Goal: Information Seeking & Learning: Check status

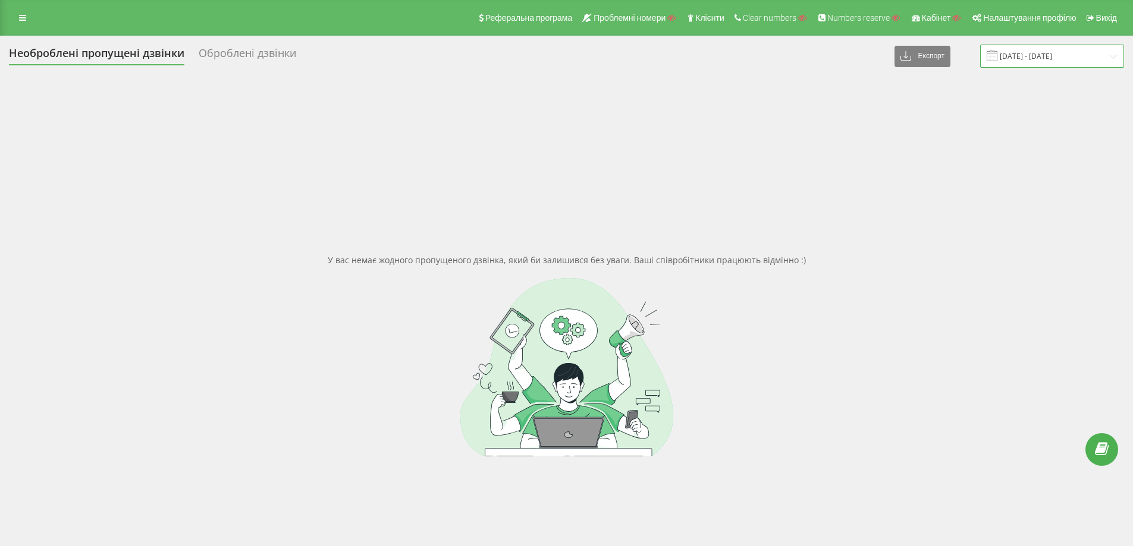
click at [1034, 52] on input "26.04.2025 - 26.05.2025" at bounding box center [1052, 56] width 144 height 23
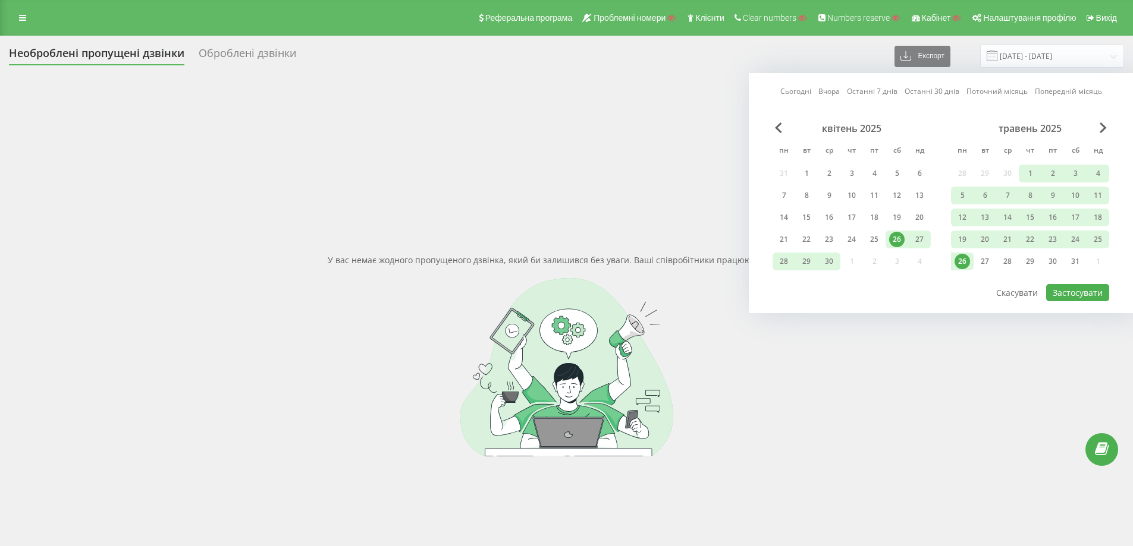
click at [1106, 124] on div "травень 2025" at bounding box center [1030, 128] width 158 height 12
click at [1102, 127] on span "Next Month" at bounding box center [1102, 127] width 7 height 11
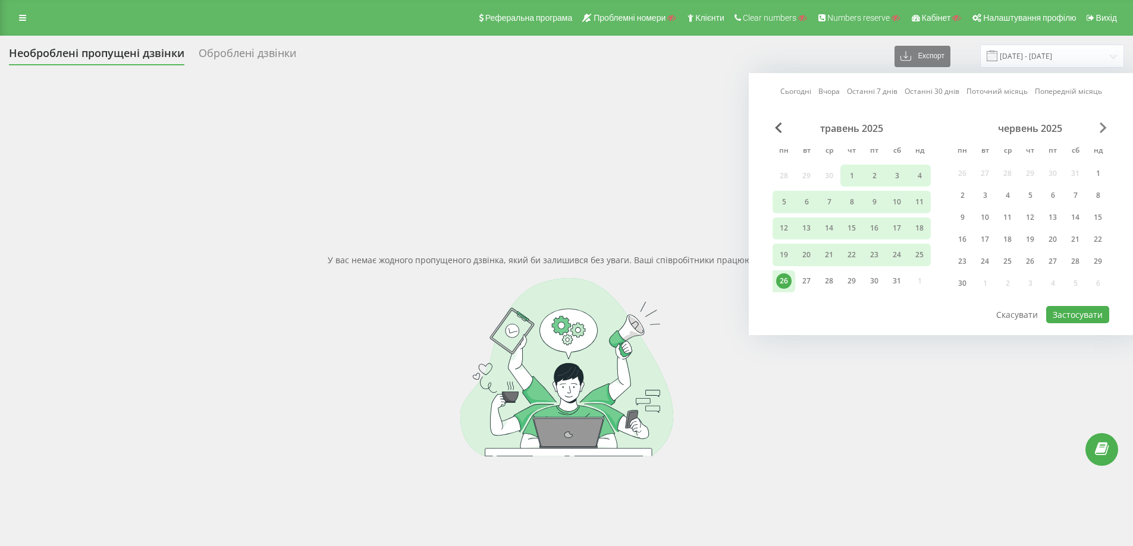
click at [1102, 127] on span "Next Month" at bounding box center [1102, 127] width 7 height 11
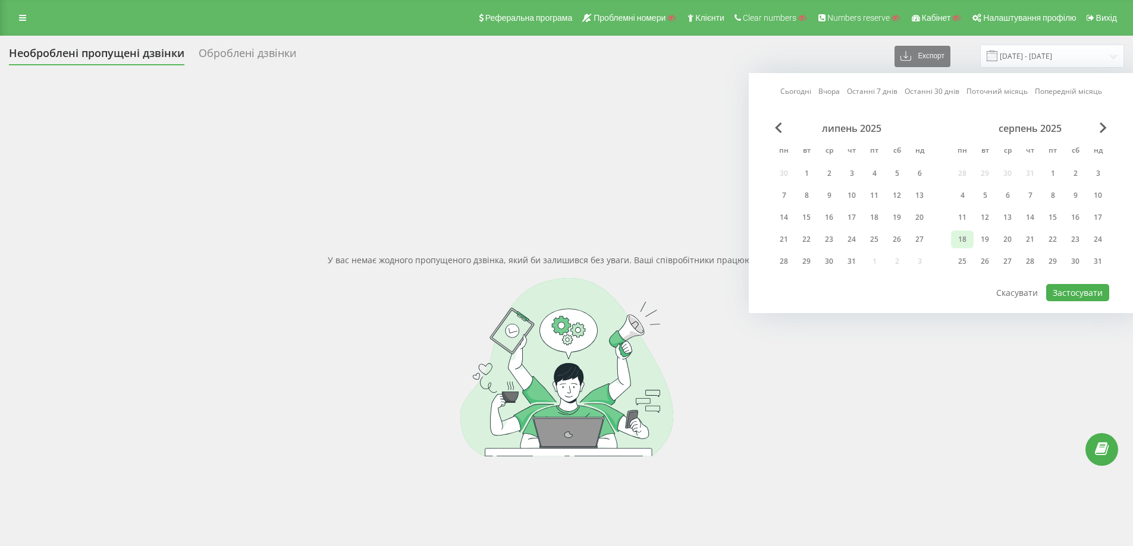
click at [961, 241] on div "18" at bounding box center [961, 239] width 15 height 15
click at [1008, 240] on div "20" at bounding box center [1006, 239] width 15 height 15
click at [1070, 294] on button "Застосувати" at bounding box center [1077, 292] width 63 height 17
type input "18.08.2025 - 20.08.2025"
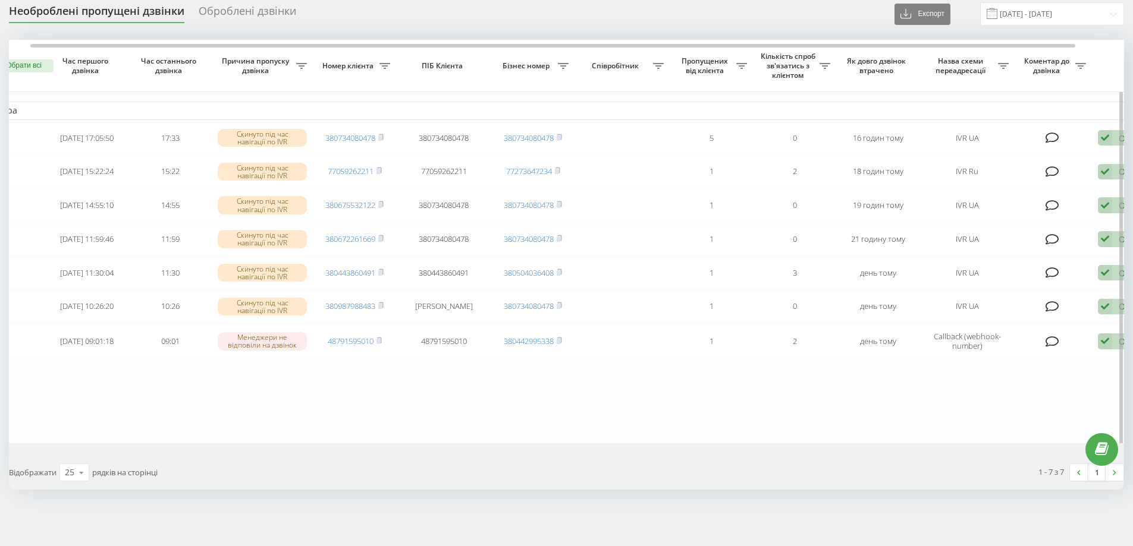
scroll to position [0, 74]
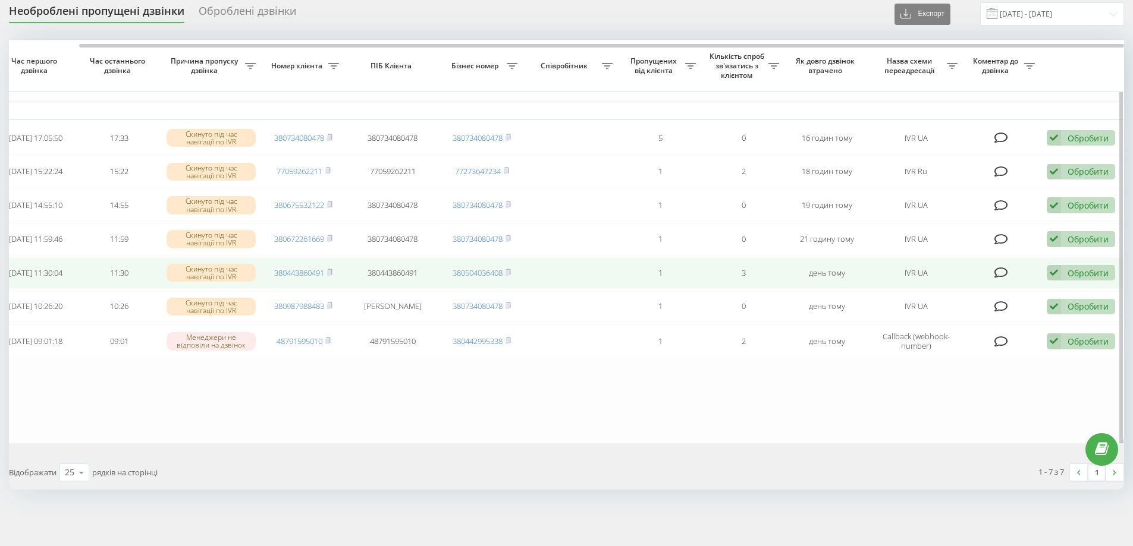
click at [1059, 269] on icon at bounding box center [1053, 273] width 14 height 16
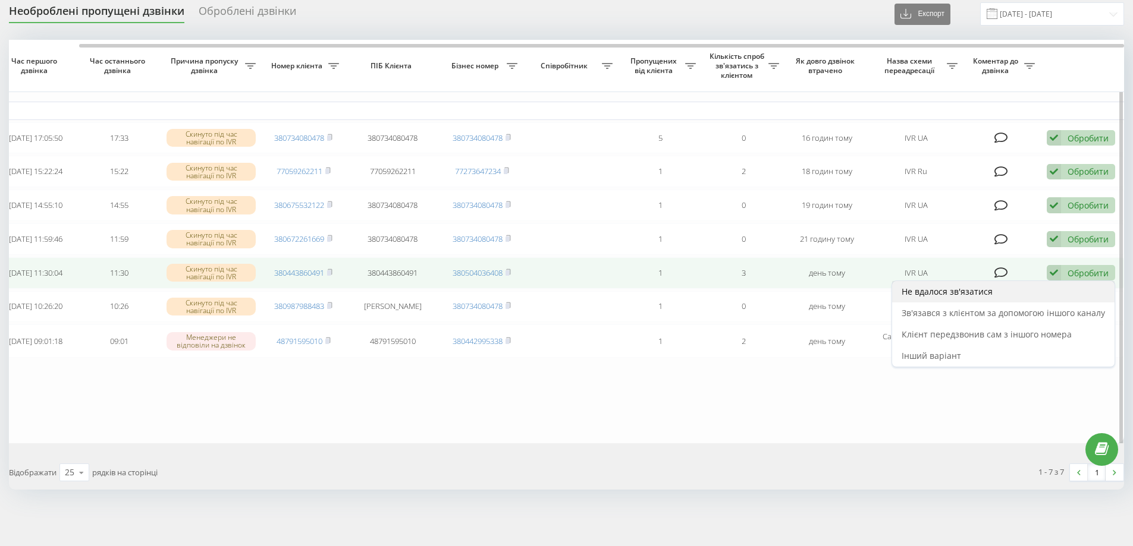
click at [915, 287] on span "Не вдалося зв'язатися" at bounding box center [946, 291] width 91 height 11
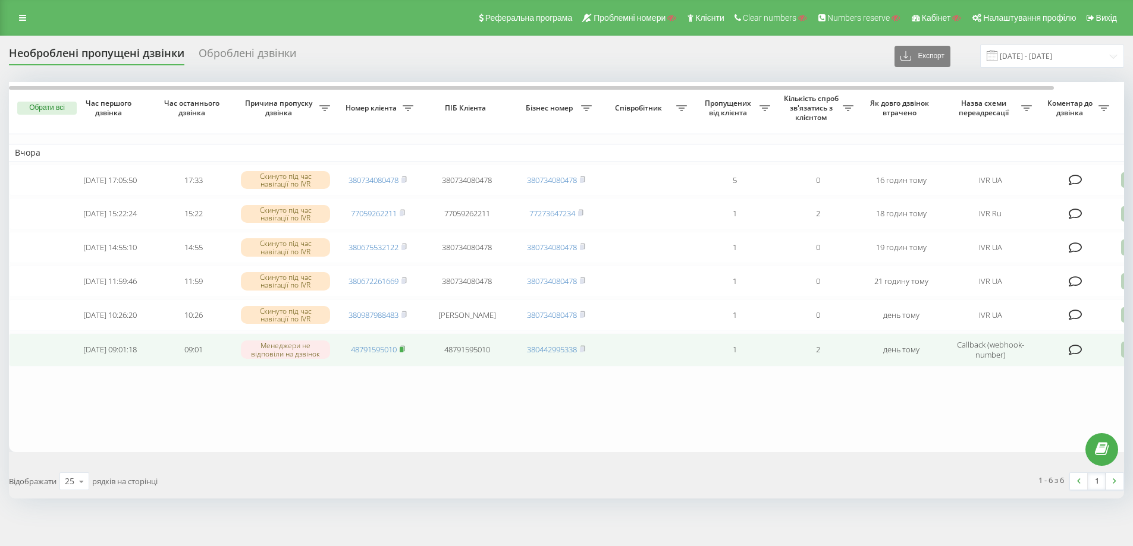
click at [403, 353] on rect at bounding box center [402, 349] width 4 height 5
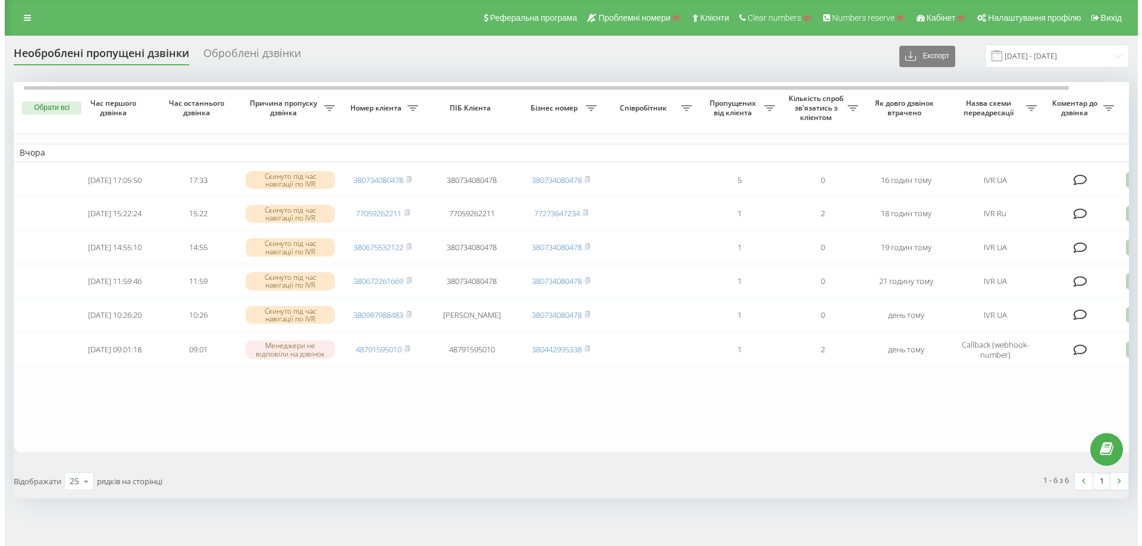
scroll to position [0, 70]
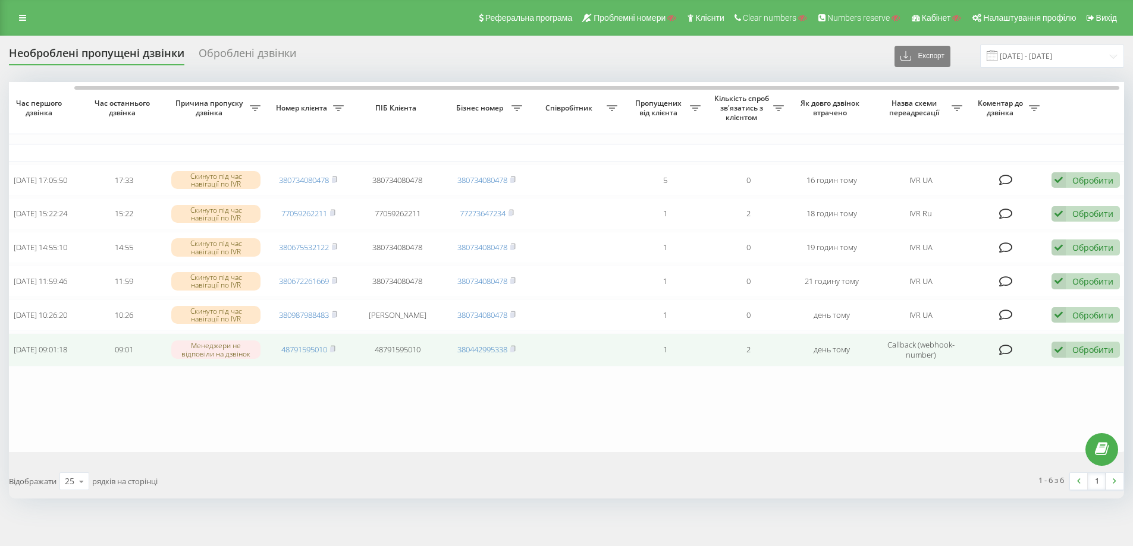
click at [1091, 356] on div "Обробити" at bounding box center [1092, 349] width 41 height 11
click at [984, 375] on span "Не вдалося зв'язатися" at bounding box center [951, 368] width 91 height 11
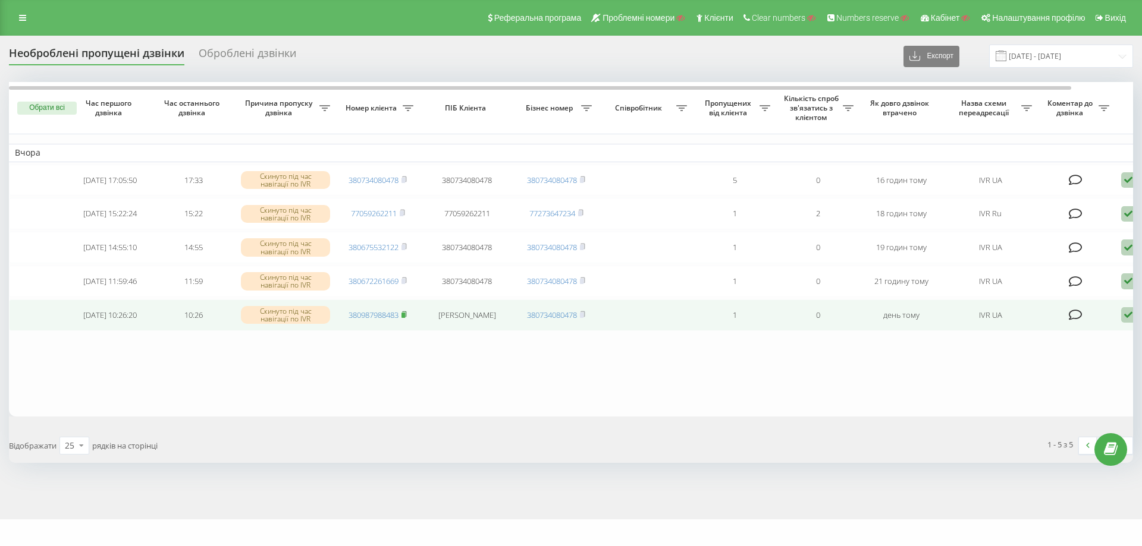
click at [407, 318] on icon at bounding box center [403, 314] width 5 height 7
click at [1127, 322] on icon at bounding box center [1128, 315] width 14 height 16
click at [1014, 361] on span "Зв'язався з клієнтом за допомогою іншого каналу" at bounding box center [1077, 355] width 203 height 11
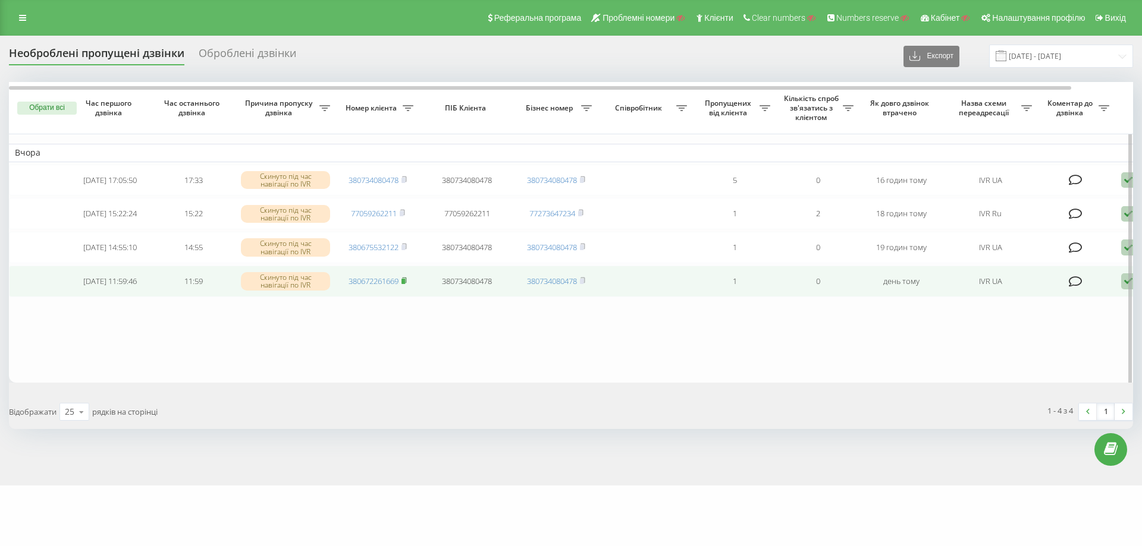
click at [407, 284] on icon at bounding box center [403, 280] width 5 height 7
click at [404, 284] on rect at bounding box center [403, 281] width 4 height 5
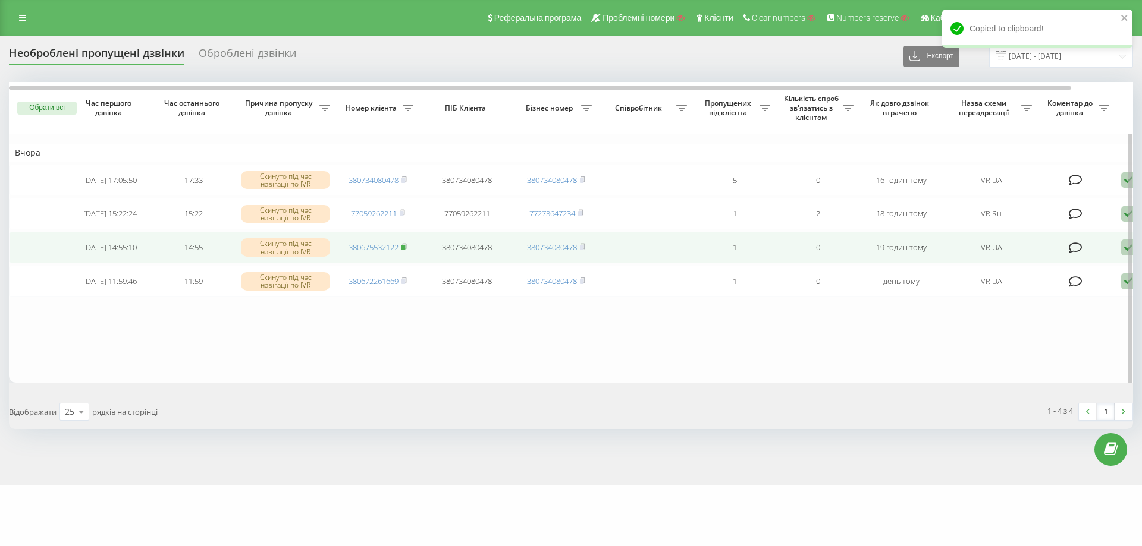
click at [405, 250] on rect at bounding box center [403, 247] width 4 height 5
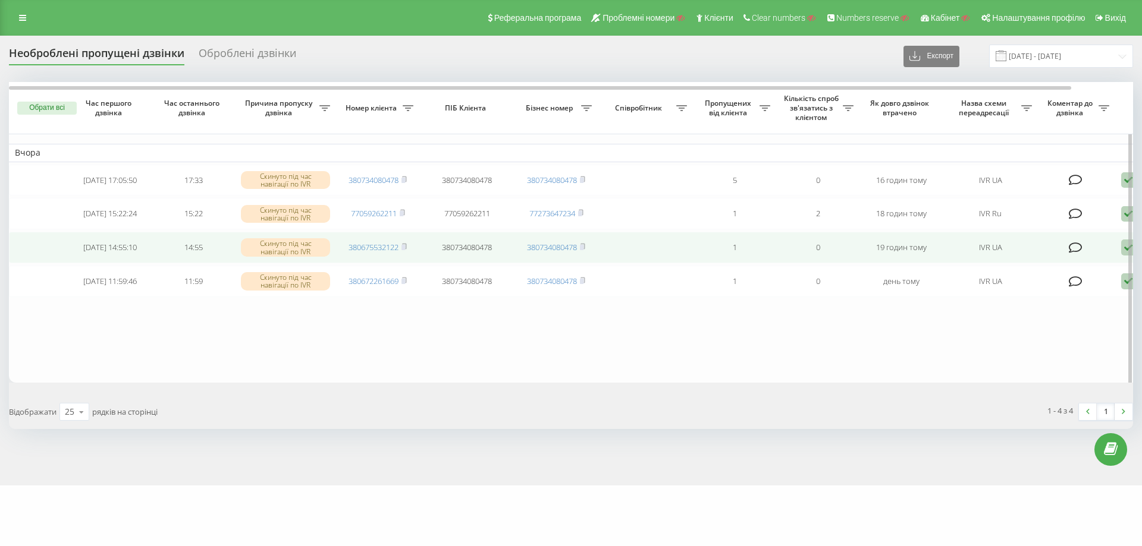
click at [1123, 252] on icon at bounding box center [1128, 248] width 14 height 16
click at [1026, 335] on span "Інший варіант" at bounding box center [1005, 330] width 59 height 11
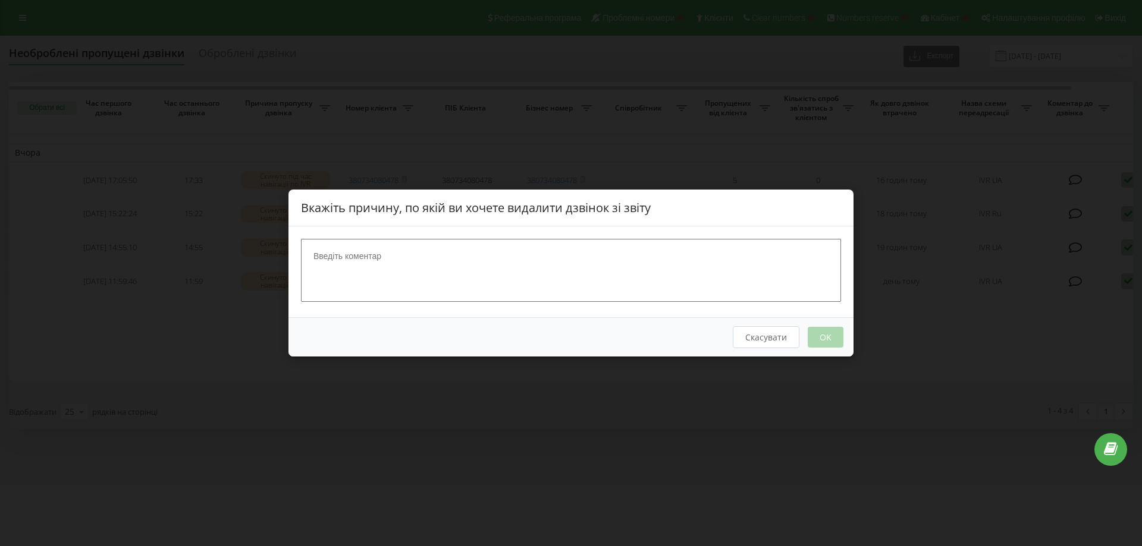
click at [394, 261] on textarea at bounding box center [571, 270] width 540 height 63
type textarea "тест"
click at [817, 330] on button "OK" at bounding box center [825, 337] width 36 height 21
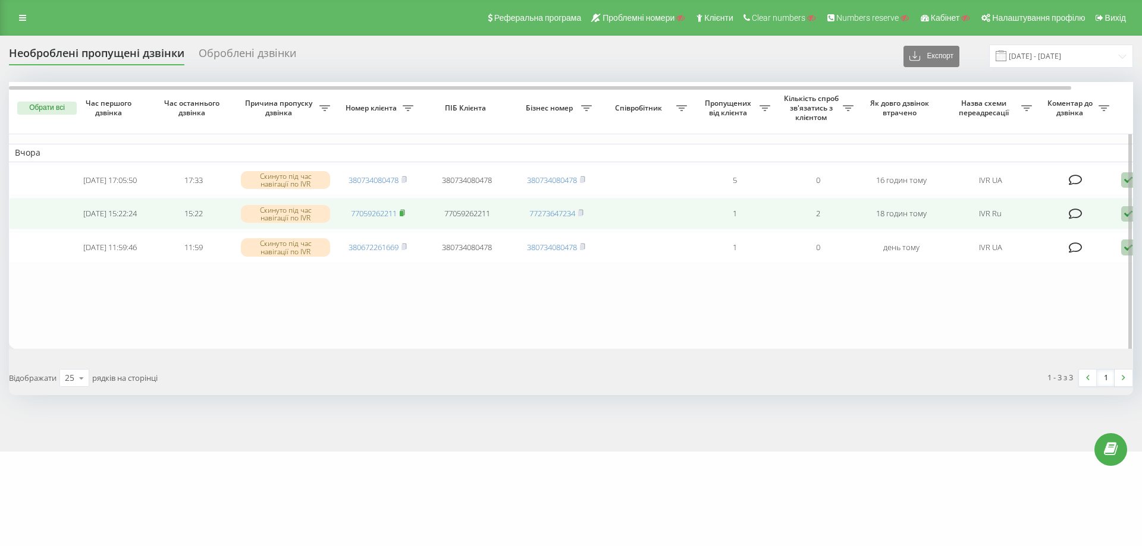
click at [403, 216] on rect at bounding box center [402, 213] width 4 height 5
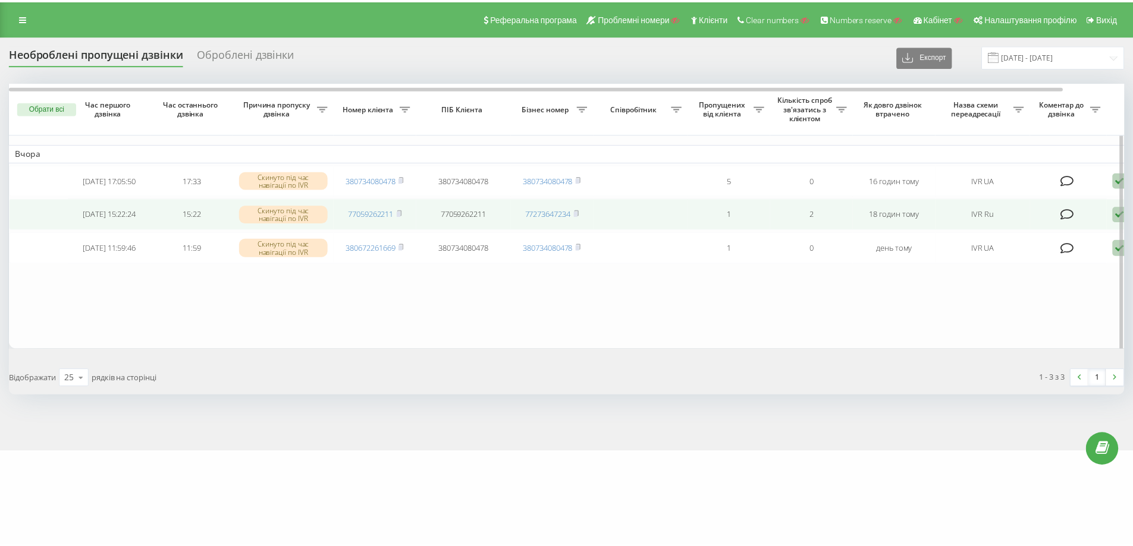
scroll to position [0, 65]
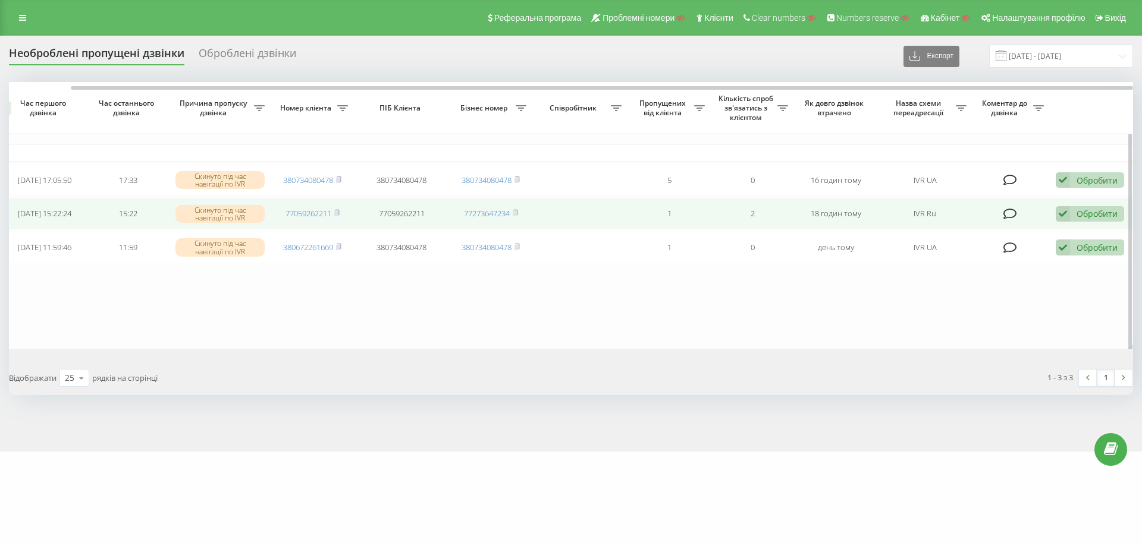
click at [1088, 216] on div "Обробити" at bounding box center [1096, 213] width 41 height 11
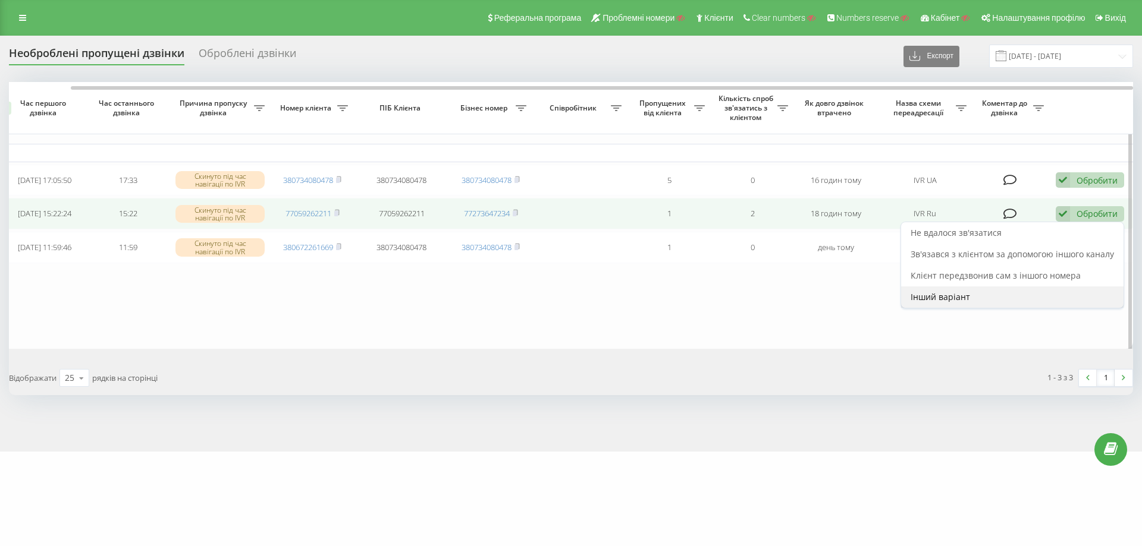
click at [945, 292] on div "Інший варіант" at bounding box center [1012, 297] width 222 height 21
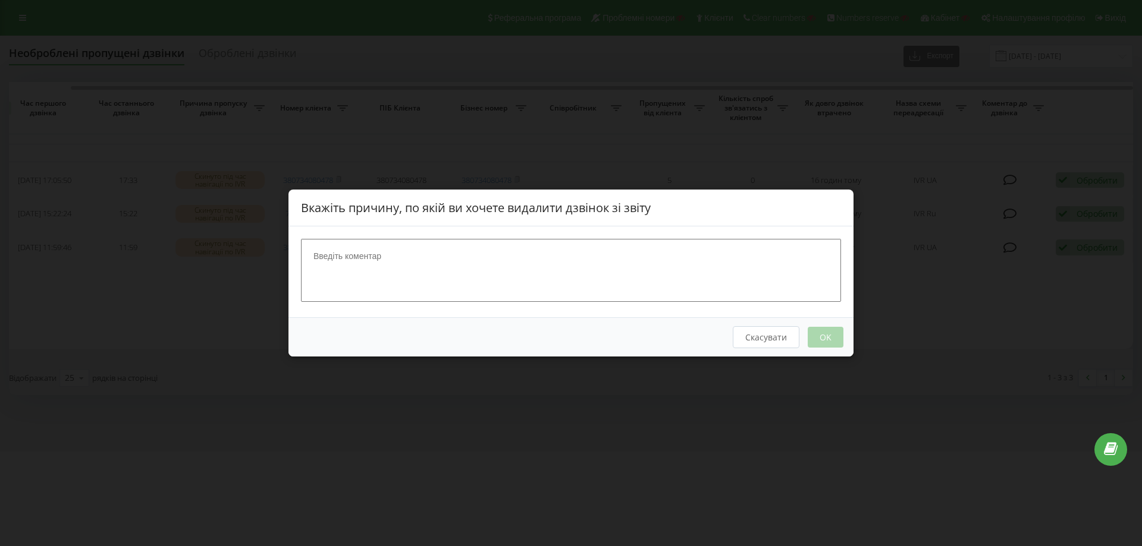
click at [386, 265] on textarea at bounding box center [571, 270] width 540 height 63
type textarea "передали Плам"
click at [825, 336] on button "OK" at bounding box center [825, 337] width 36 height 21
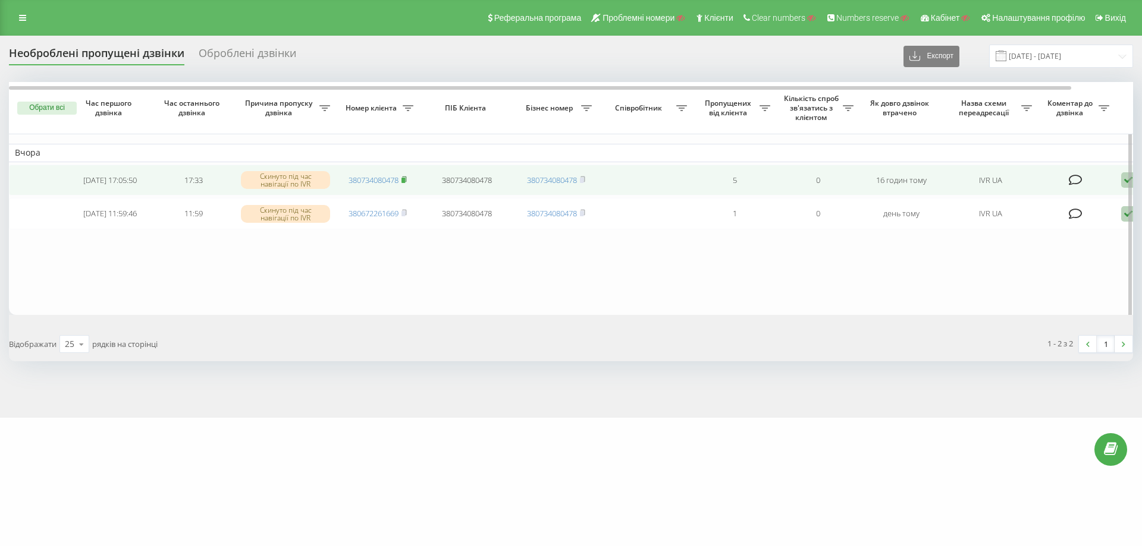
click at [405, 179] on rect at bounding box center [403, 180] width 4 height 5
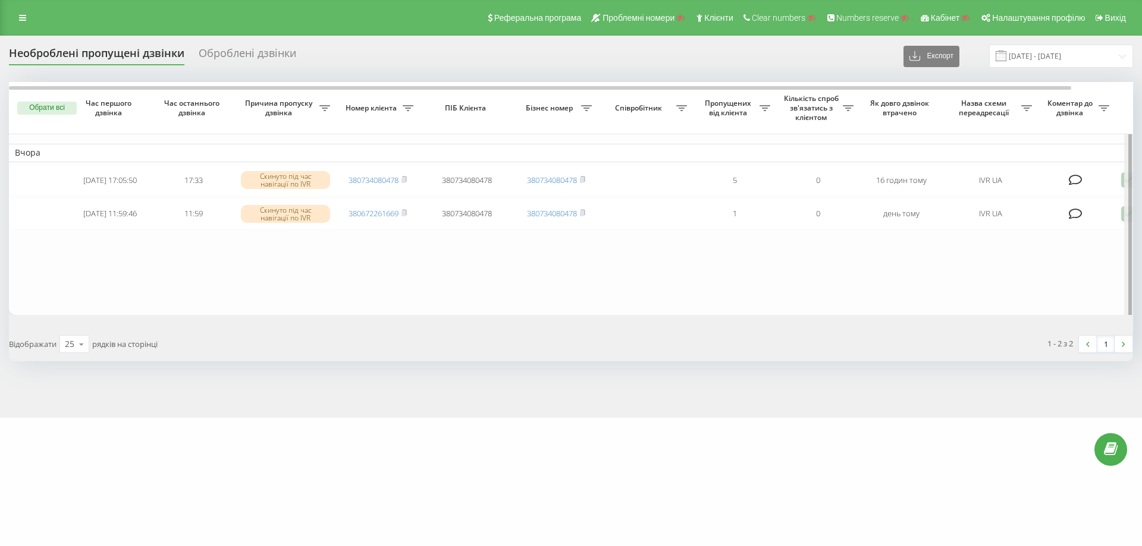
click at [1124, 180] on div at bounding box center [1128, 200] width 9 height 237
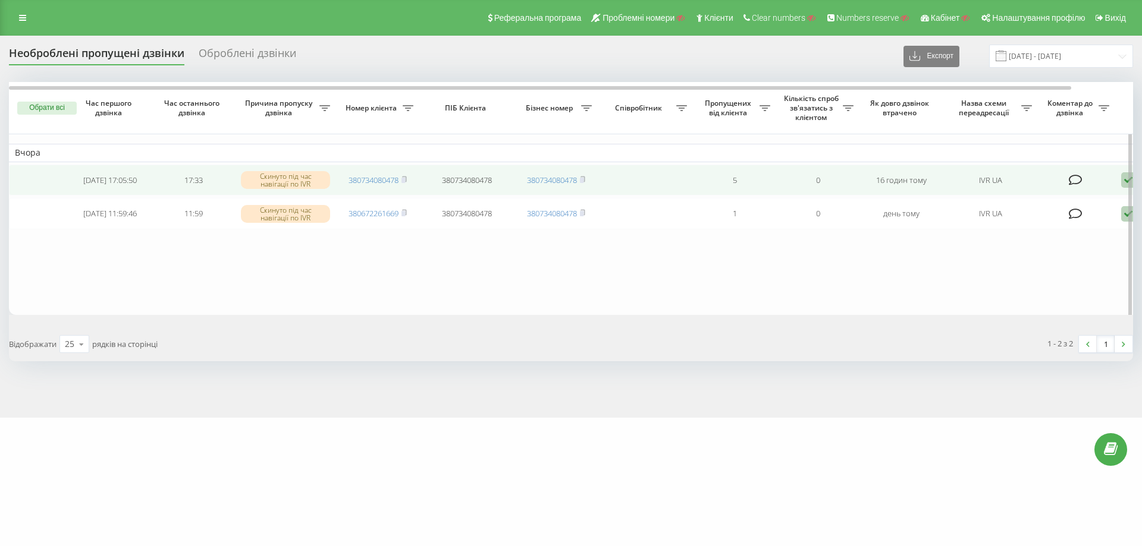
click at [1123, 181] on icon at bounding box center [1128, 180] width 14 height 16
click at [1014, 268] on span "Інший варіант" at bounding box center [1005, 262] width 59 height 11
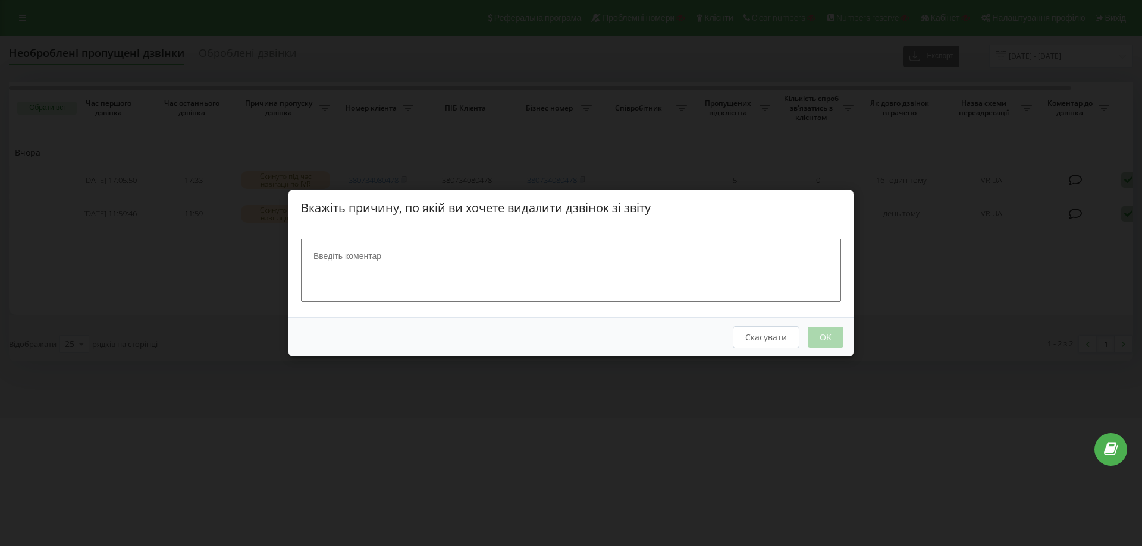
click at [456, 273] on textarea at bounding box center [571, 270] width 540 height 63
type textarea "тест"
click at [833, 330] on button "OK" at bounding box center [825, 337] width 36 height 21
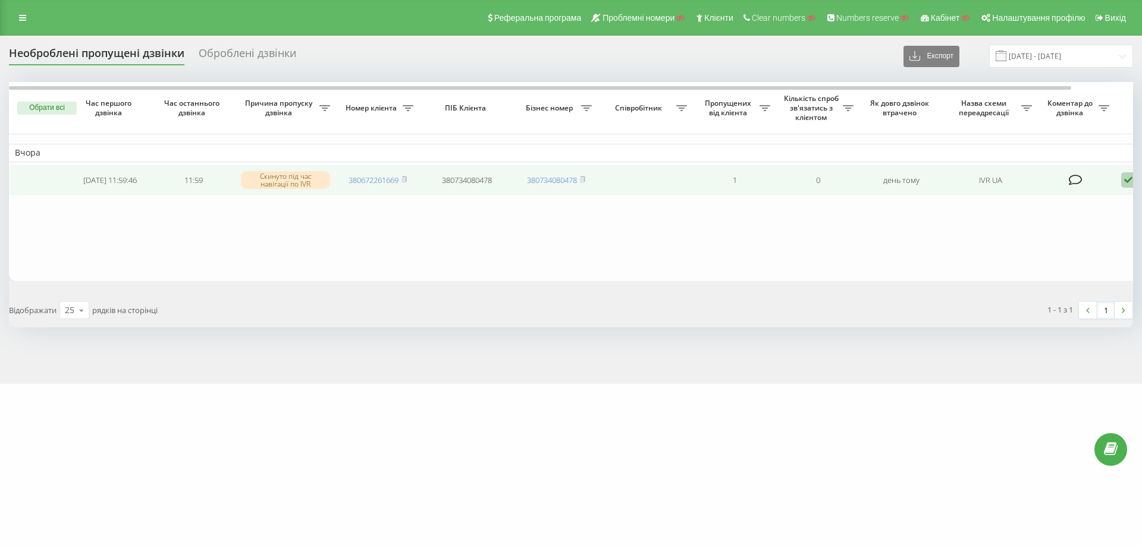
click at [1129, 180] on icon at bounding box center [1128, 180] width 14 height 16
click at [1021, 260] on span "Інший варіант" at bounding box center [1005, 262] width 59 height 11
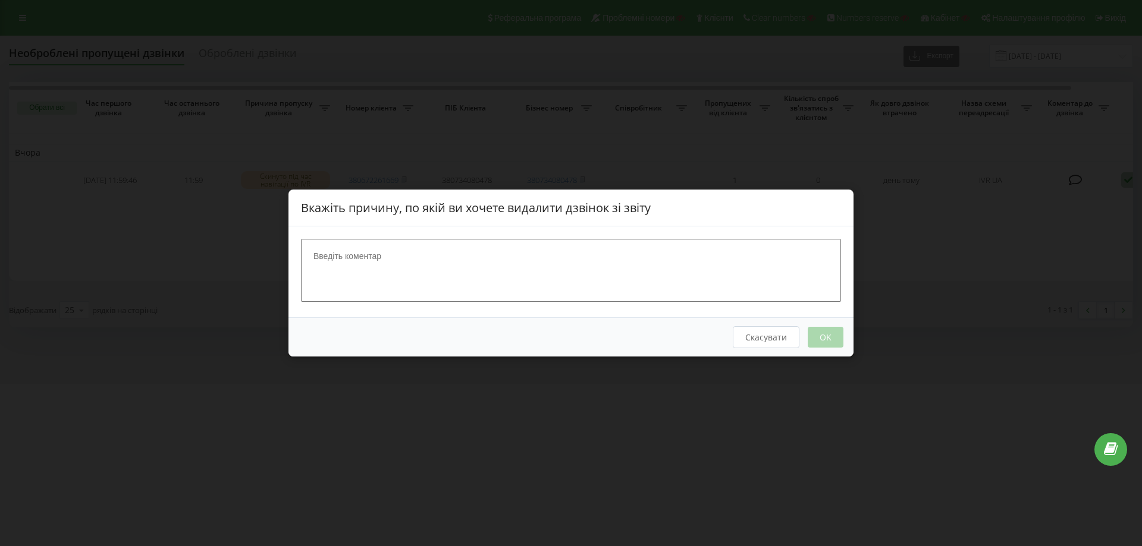
click at [504, 281] on textarea at bounding box center [571, 270] width 540 height 63
click at [767, 345] on button "Скасувати" at bounding box center [765, 337] width 67 height 22
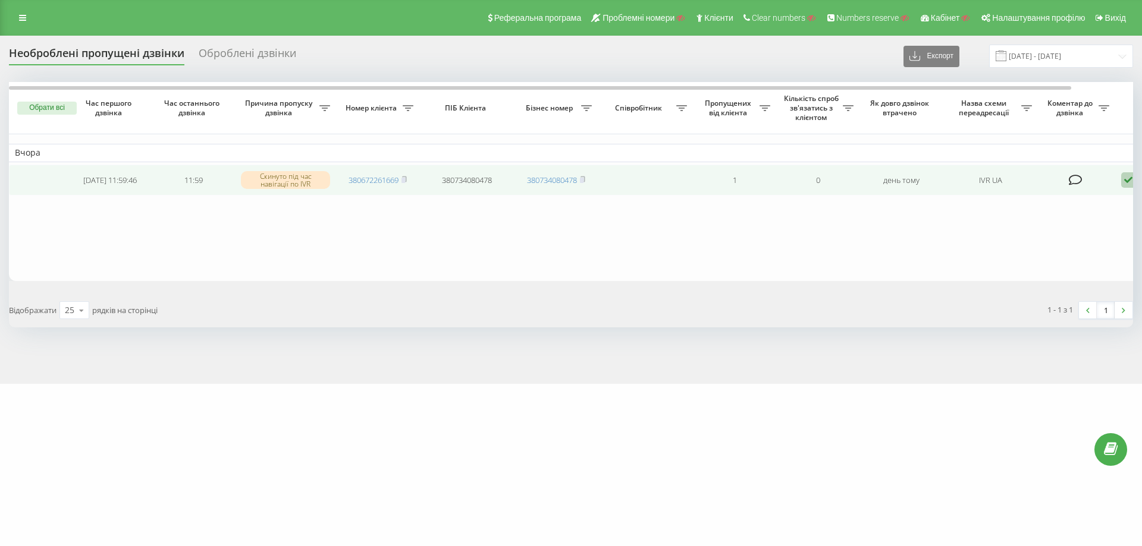
click at [1128, 182] on icon at bounding box center [1128, 180] width 14 height 16
click at [1042, 220] on span "Зв'язався з клієнтом за допомогою іншого каналу" at bounding box center [1077, 220] width 203 height 11
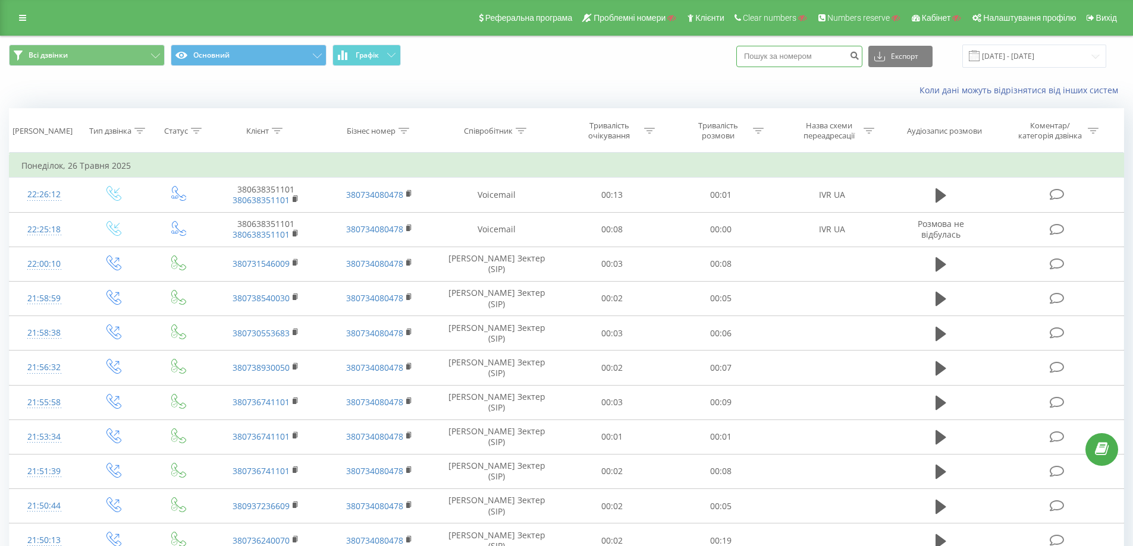
click at [809, 58] on input at bounding box center [799, 56] width 126 height 21
paste input "380675532122"
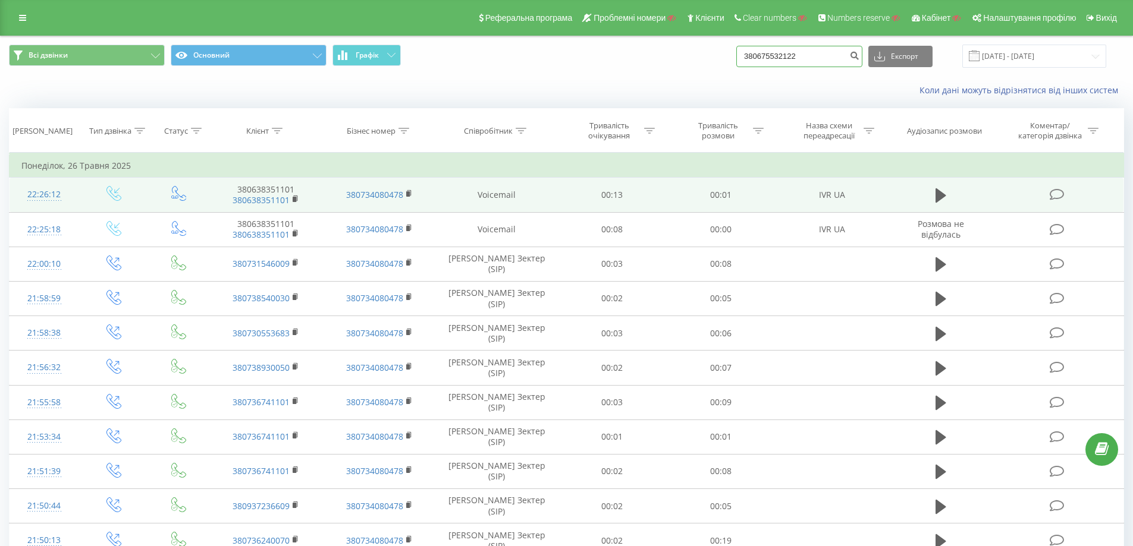
type input "380675532122"
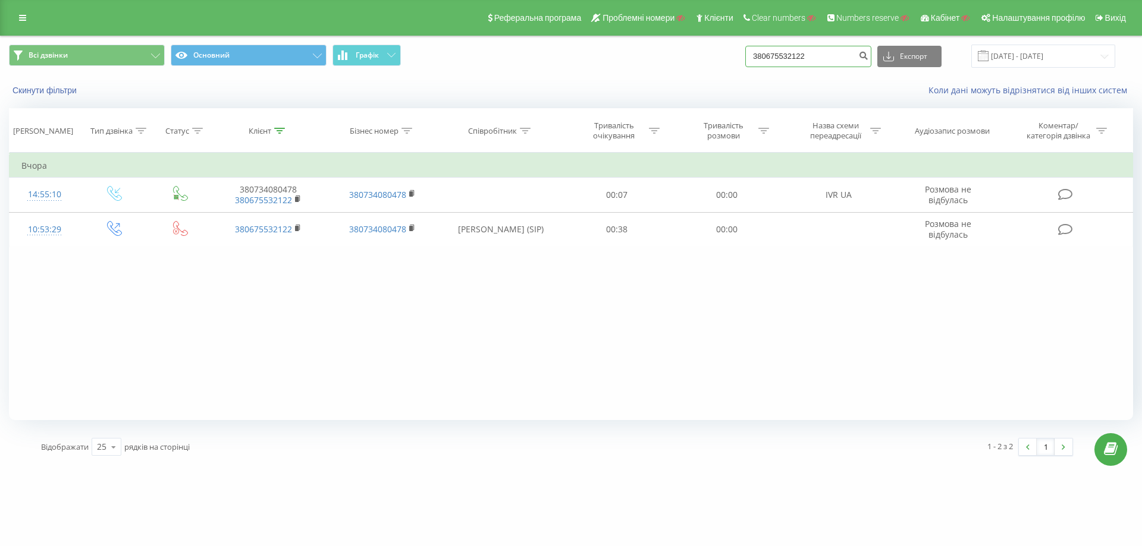
drag, startPoint x: 828, startPoint y: 55, endPoint x: 788, endPoint y: 56, distance: 39.9
click at [750, 58] on div "Всі дзвінки Основний Графік 380675532122 Експорт .csv .xls .xlsx 21.05.2025 - 2…" at bounding box center [571, 56] width 1124 height 23
paste input "77059262211"
type input "77059262211"
click at [868, 56] on icon "submit" at bounding box center [863, 54] width 10 height 7
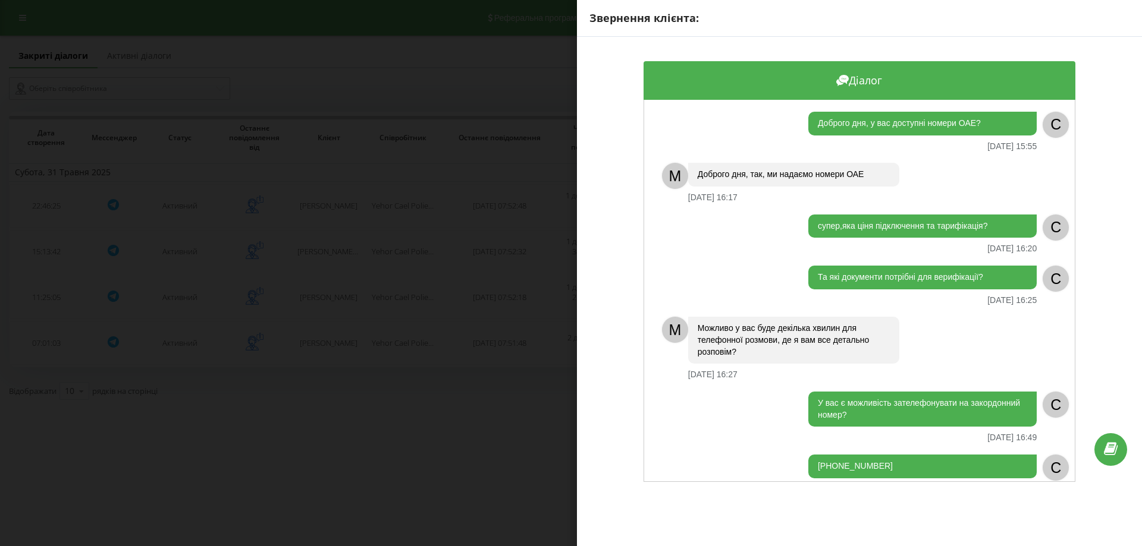
click at [420, 157] on div "Звернення клієнта: Діалог Доброго дня, у вас доступні номери ОАЕ? [DATE] 15:55 …" at bounding box center [571, 273] width 1142 height 546
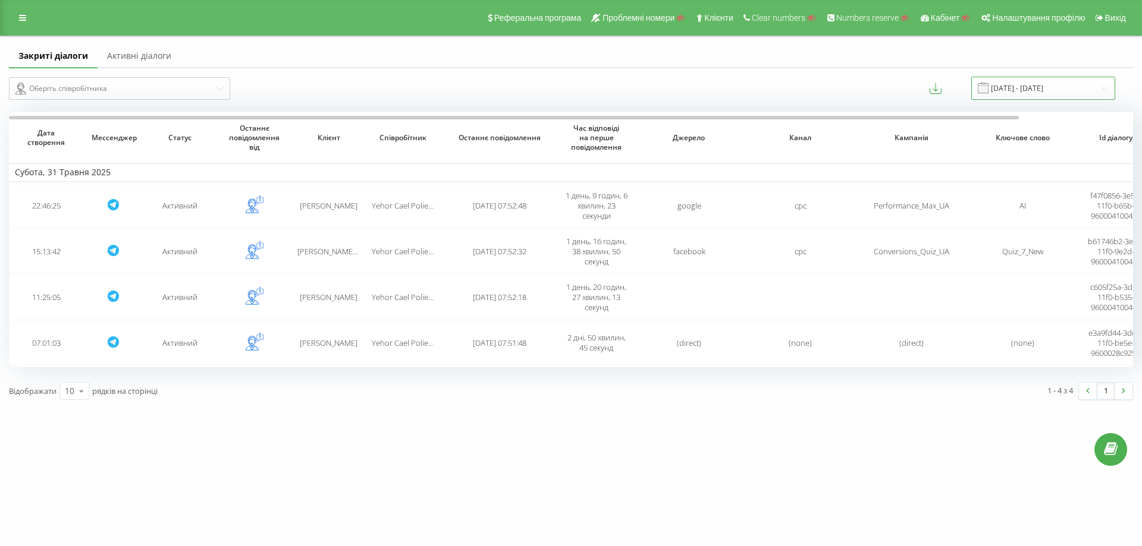
click at [1038, 90] on input "[DATE] - [DATE]" at bounding box center [1043, 88] width 144 height 23
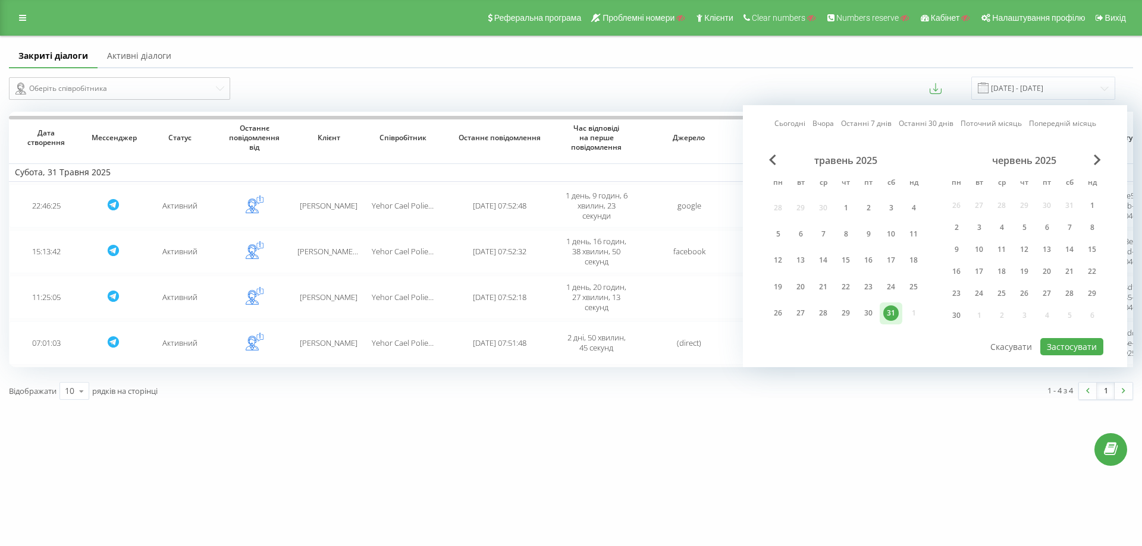
click at [1103, 157] on div "Сьогодні Вчора Останні 7 днів Останні 30 днів Поточний місяць Попередній місяць…" at bounding box center [935, 236] width 384 height 262
click at [1096, 160] on span "Next Month" at bounding box center [1096, 160] width 7 height 11
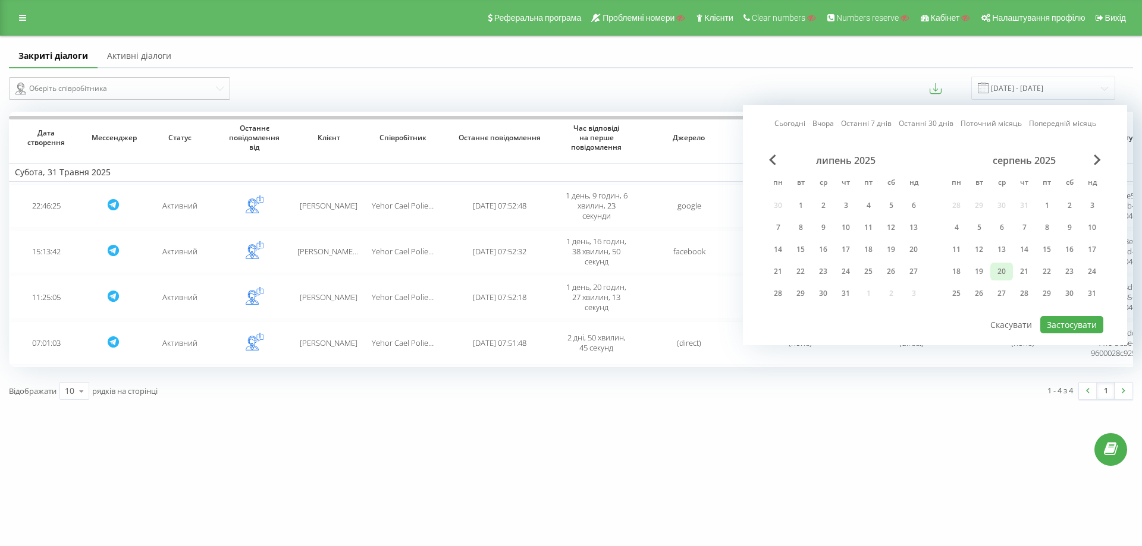
click at [996, 275] on div "20" at bounding box center [1001, 271] width 15 height 15
click at [1077, 325] on button "Застосувати" at bounding box center [1071, 324] width 63 height 17
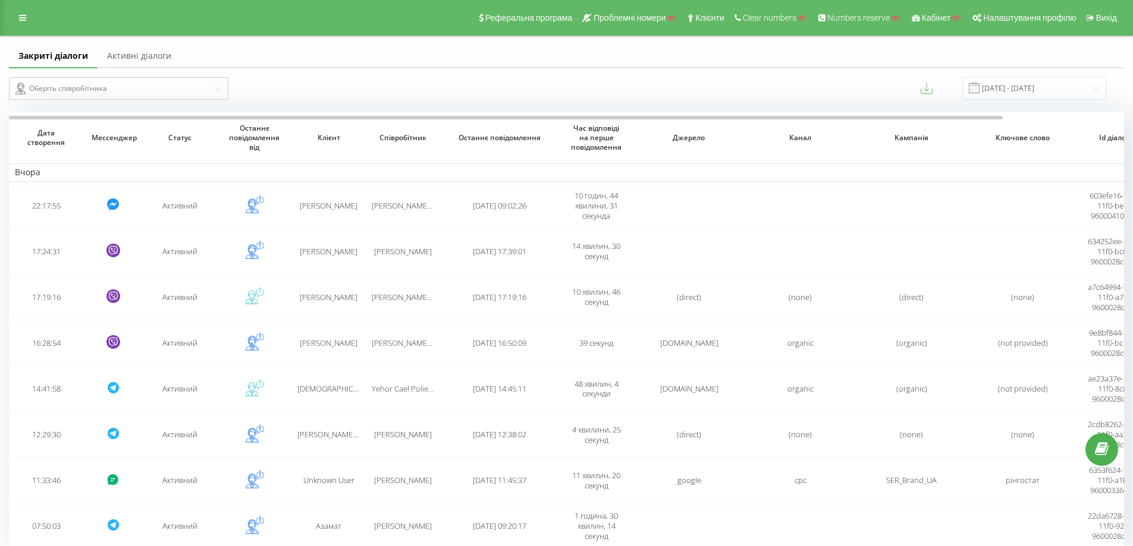
click at [932, 86] on icon at bounding box center [926, 89] width 12 height 12
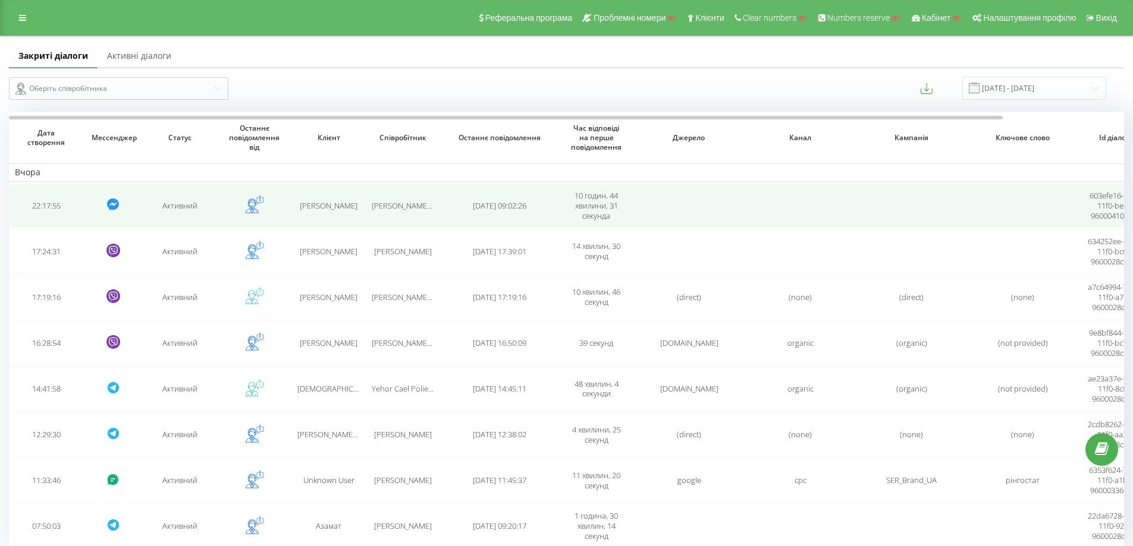
click at [361, 198] on td "[PERSON_NAME]" at bounding box center [328, 205] width 74 height 43
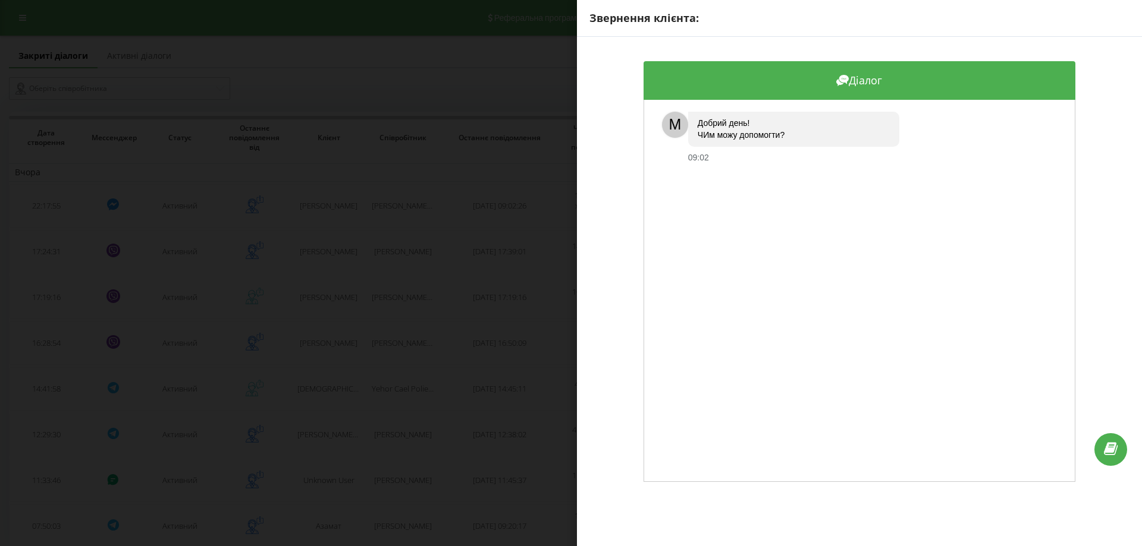
click at [416, 221] on div "Звернення клієнта: Діалог M Добрий день! ЧИм можу допомогти? 09:02" at bounding box center [571, 273] width 1142 height 546
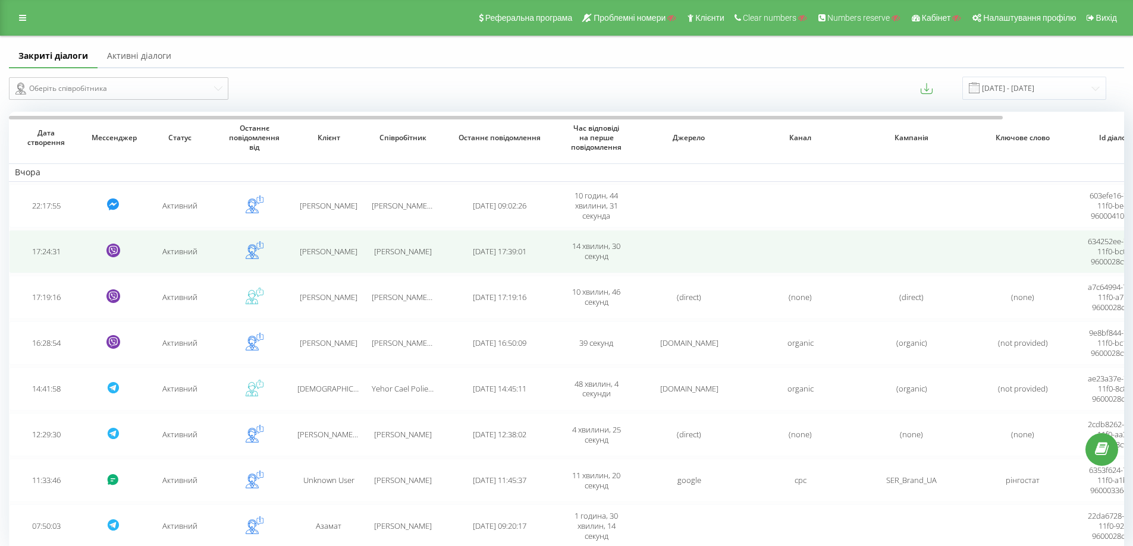
click at [375, 254] on span "[PERSON_NAME]" at bounding box center [403, 251] width 58 height 11
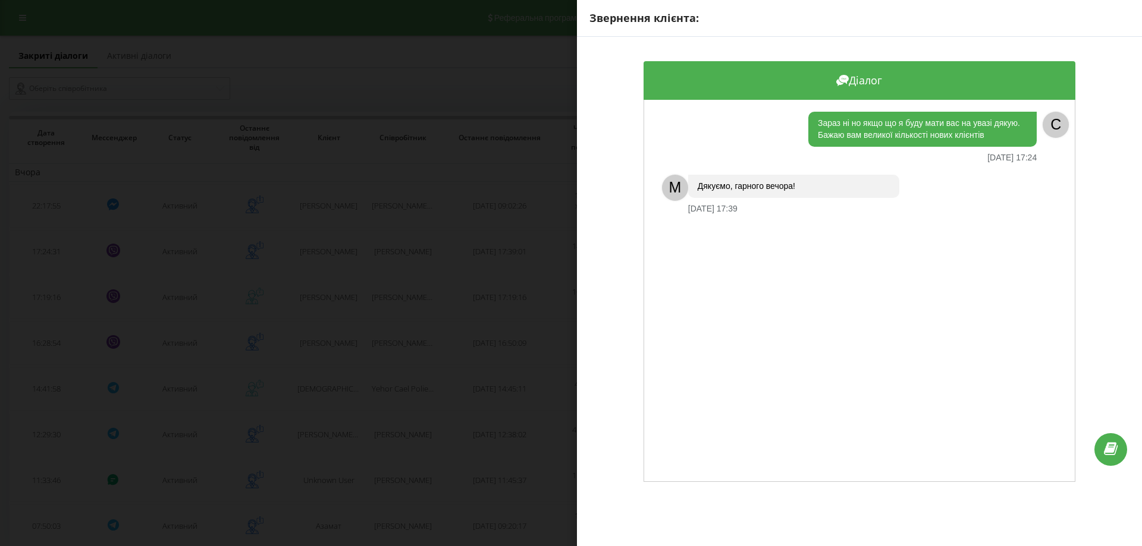
click at [388, 260] on div "Звернення клієнта: Діалог Зараз ні но якщо що я буду мати вас на увазі дякую. Б…" at bounding box center [571, 273] width 1142 height 546
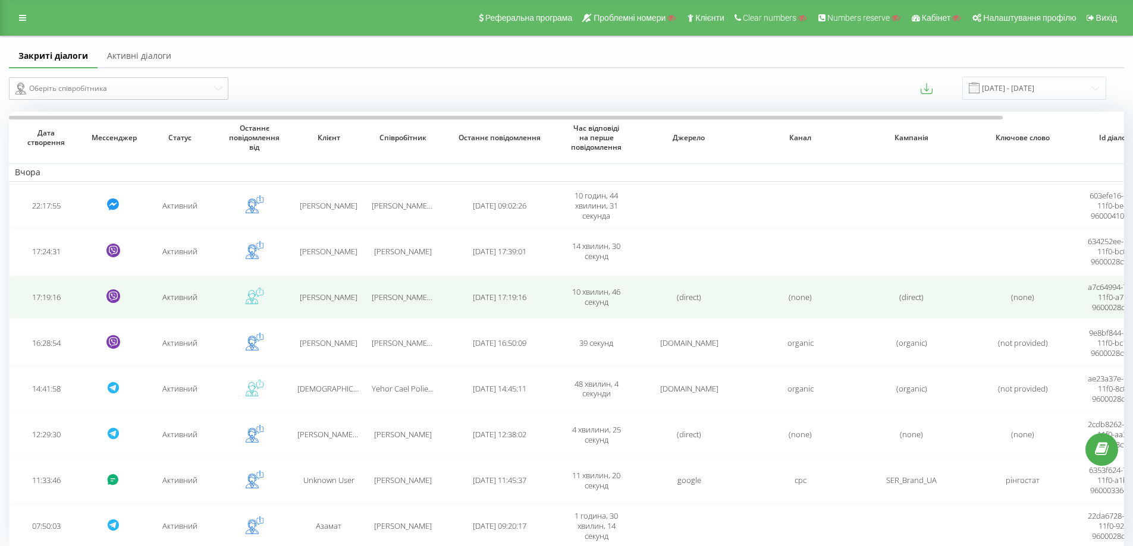
click at [381, 311] on td "[PERSON_NAME] [PERSON_NAME]" at bounding box center [403, 297] width 74 height 43
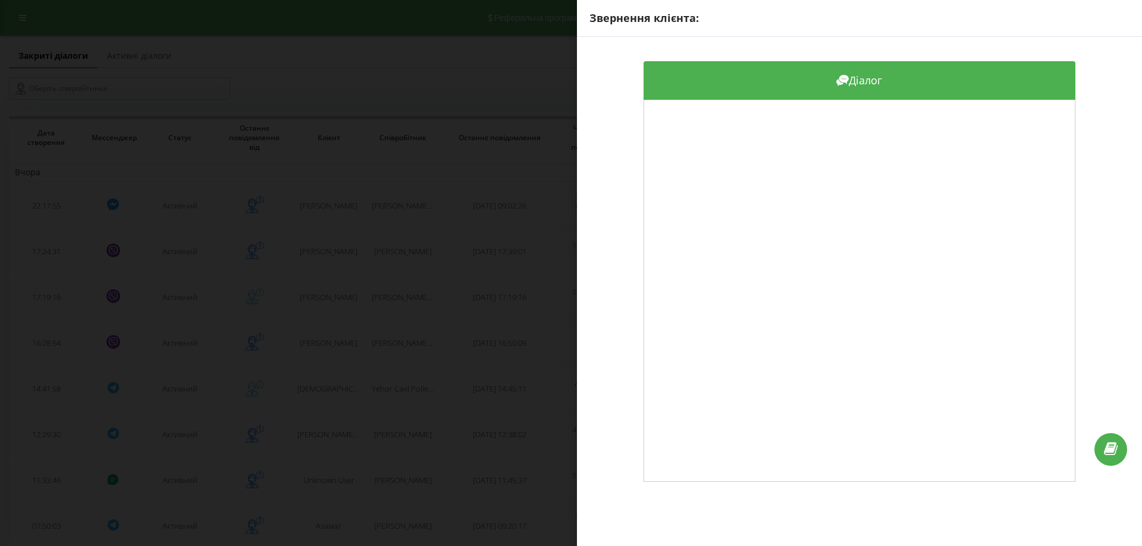
click at [411, 300] on div "Звернення клієнта: Діалог" at bounding box center [571, 273] width 1142 height 546
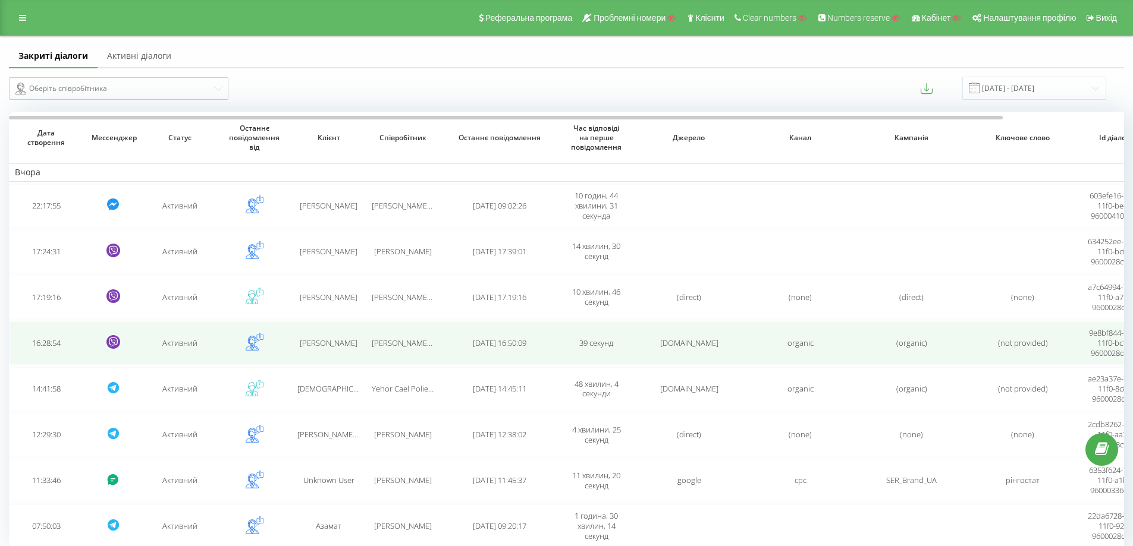
click at [405, 342] on span "[PERSON_NAME] [PERSON_NAME]" at bounding box center [430, 343] width 117 height 11
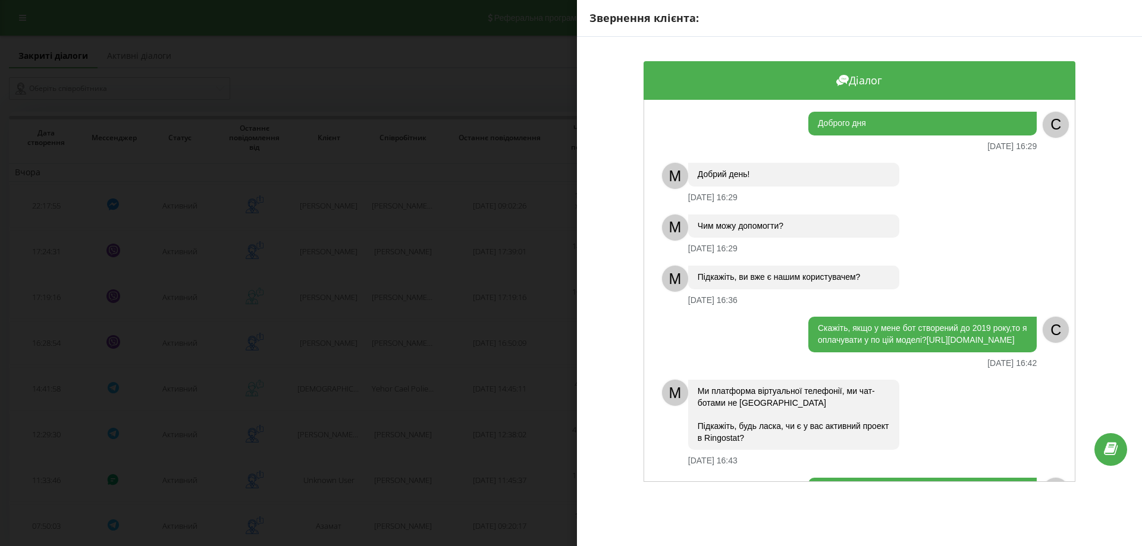
scroll to position [59, 0]
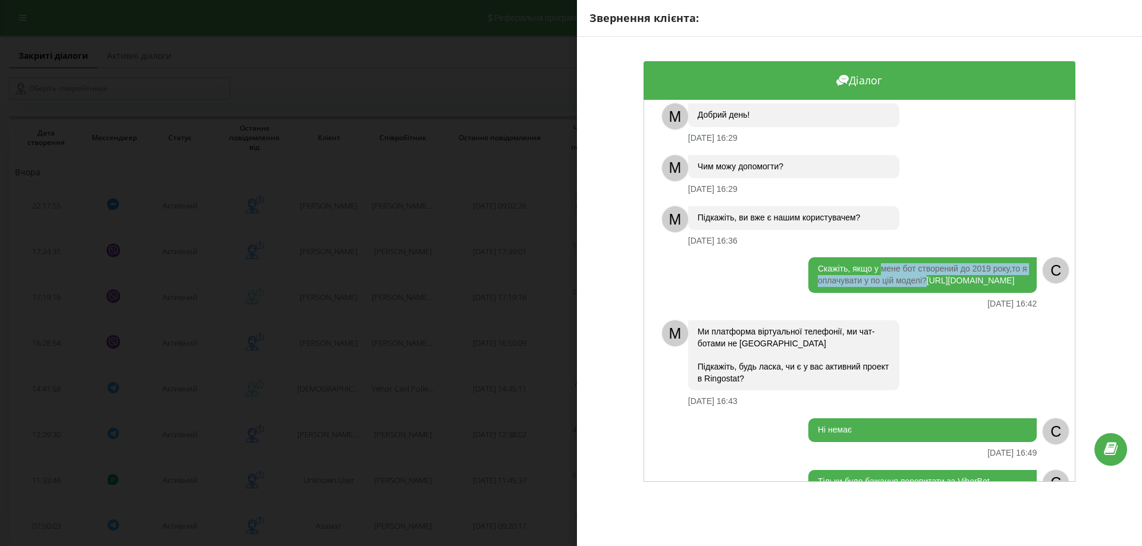
drag, startPoint x: 876, startPoint y: 270, endPoint x: 955, endPoint y: 285, distance: 79.9
click at [955, 285] on div "Скажіть, якщо у мене бот створений до 2019 року,то я оплачувати у по цій моделі…" at bounding box center [922, 274] width 228 height 35
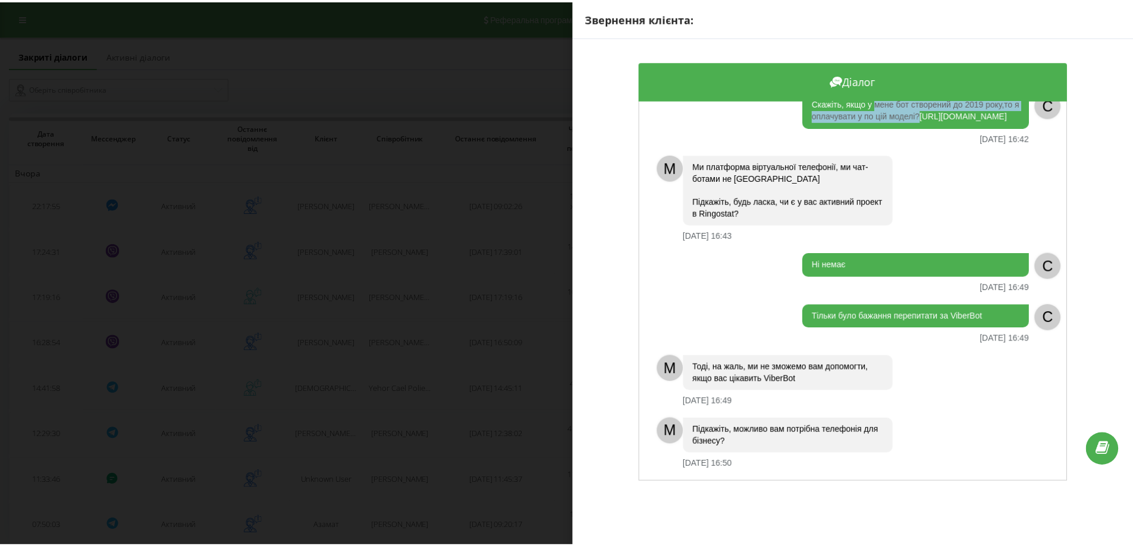
scroll to position [260, 0]
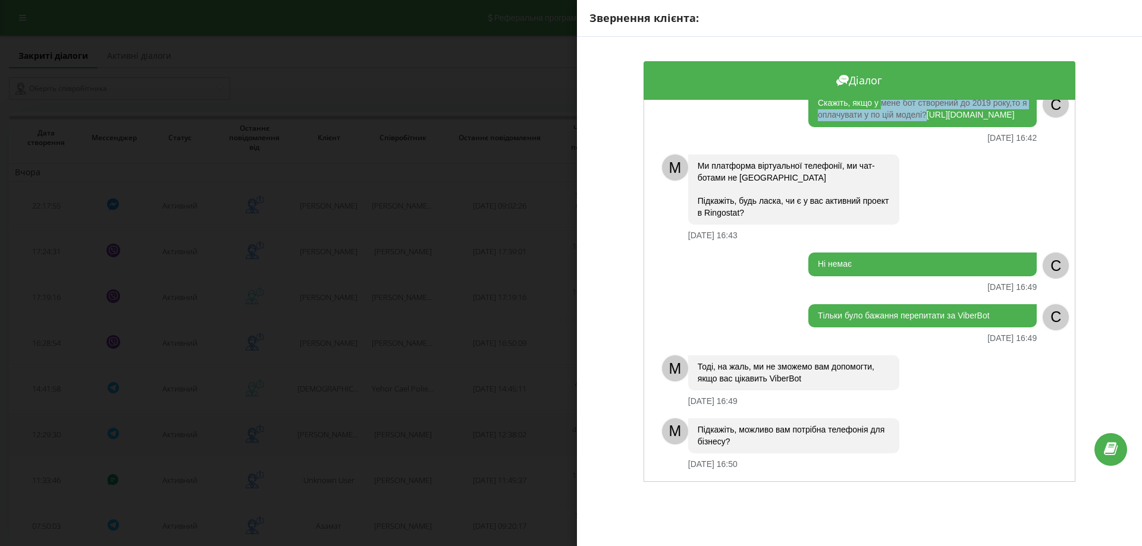
drag, startPoint x: 543, startPoint y: 433, endPoint x: 520, endPoint y: 417, distance: 28.7
click at [543, 433] on div "Звернення клієнта: Діалог Доброго дня [DATE] 16:29 C M Добрий день! [DATE] 16:2…" at bounding box center [571, 273] width 1142 height 546
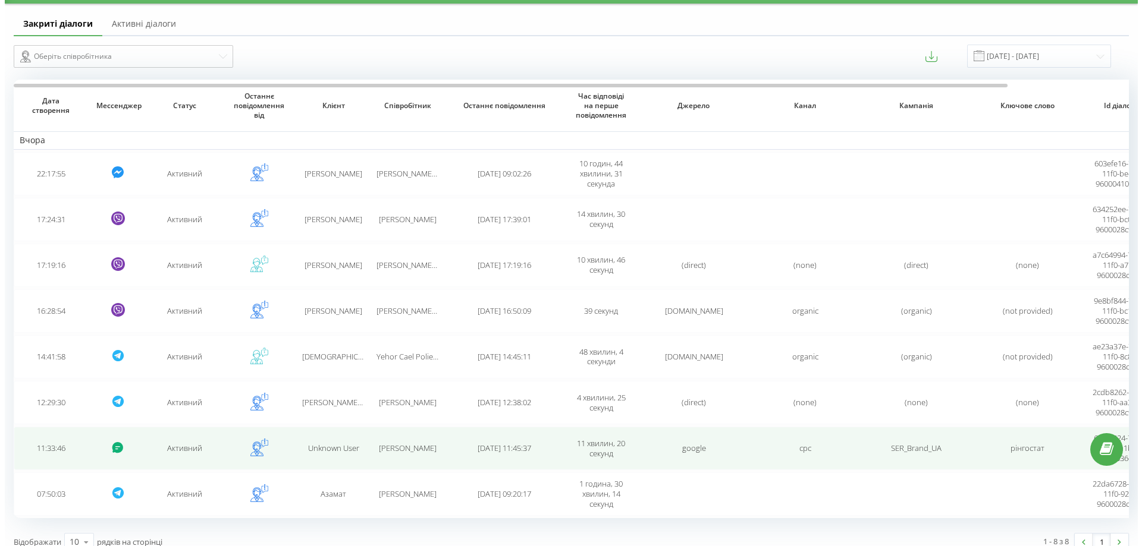
scroll to position [46, 0]
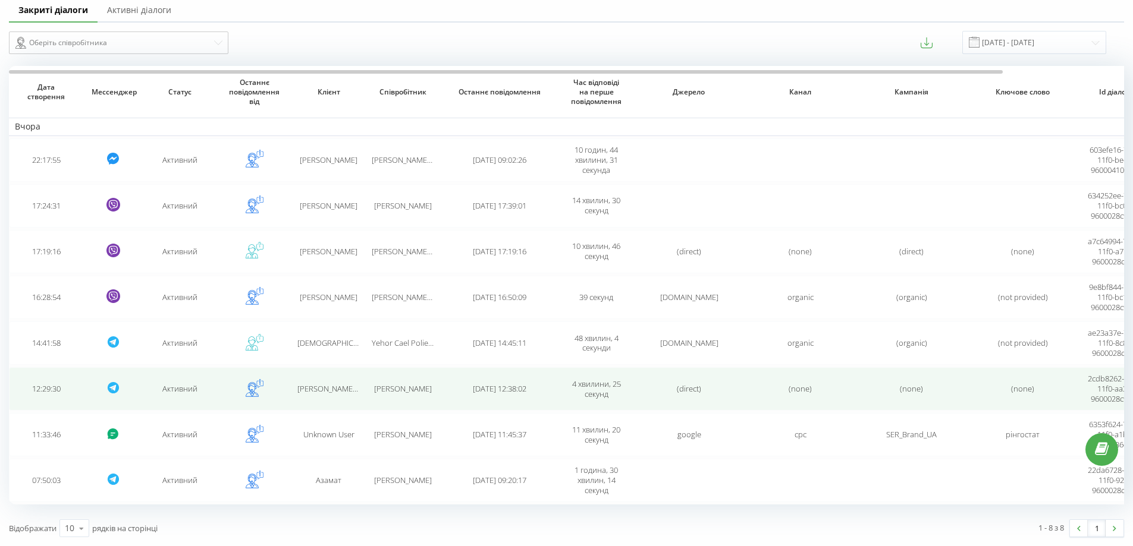
click at [397, 378] on td "[PERSON_NAME]" at bounding box center [403, 388] width 74 height 43
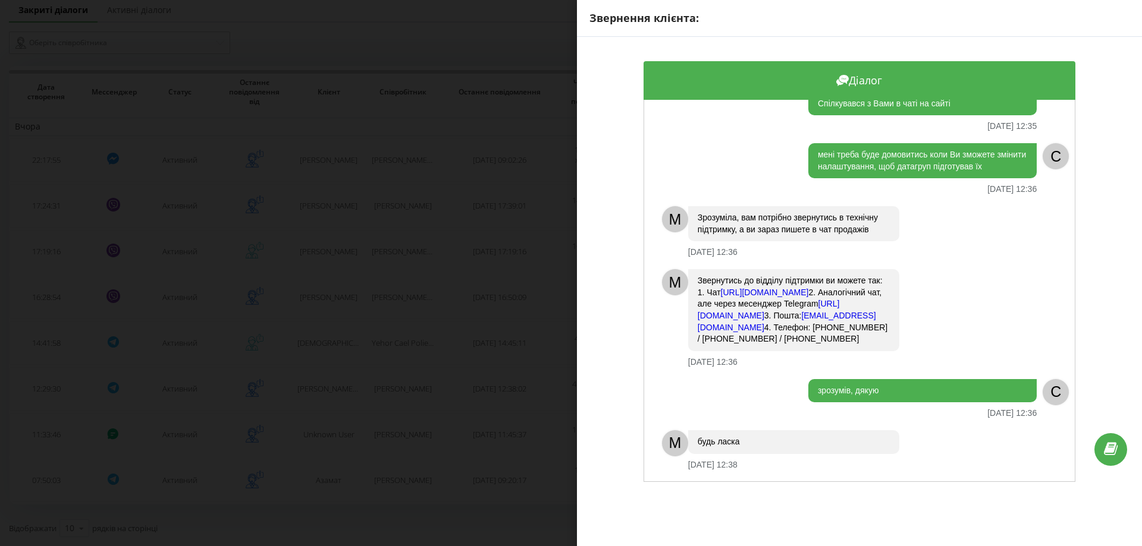
scroll to position [216, 0]
click at [486, 423] on div "Звернення клієнта: Діалог M доброго дня! [DATE] 12:33 M Чим можу допомогти ? [D…" at bounding box center [571, 273] width 1142 height 546
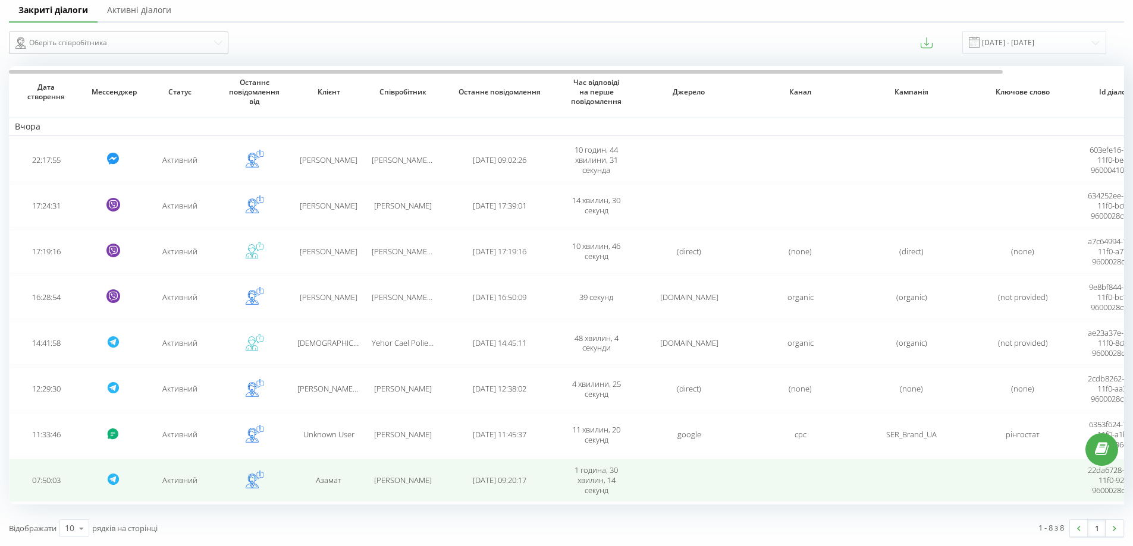
click at [446, 483] on td "[DATE] 09:20:17" at bounding box center [499, 480] width 119 height 43
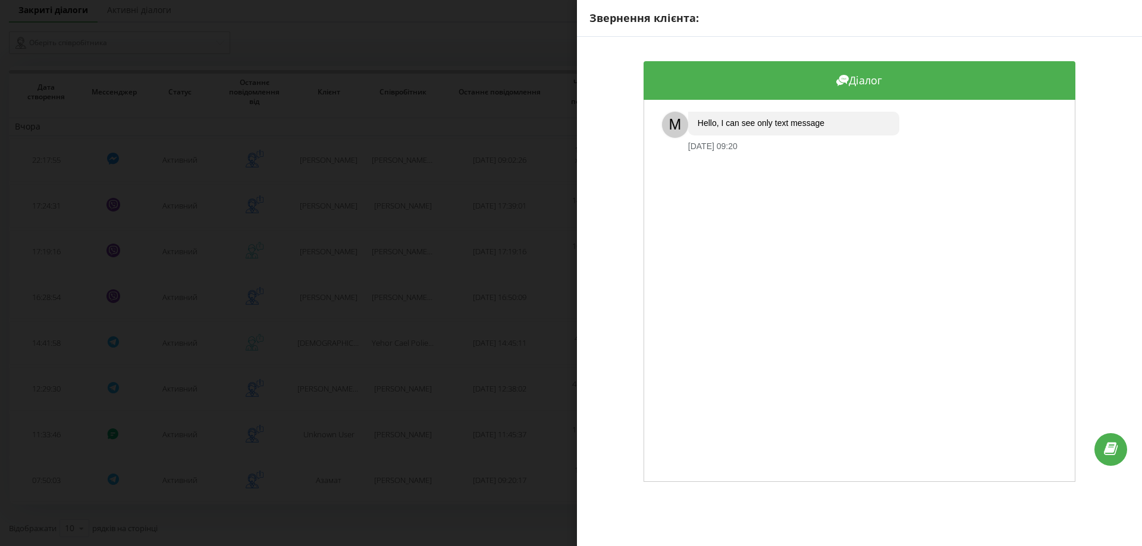
click at [431, 493] on div "Звернення клієнта: Діалог M Hello, I can see only text message [DATE] 09:20" at bounding box center [571, 273] width 1142 height 546
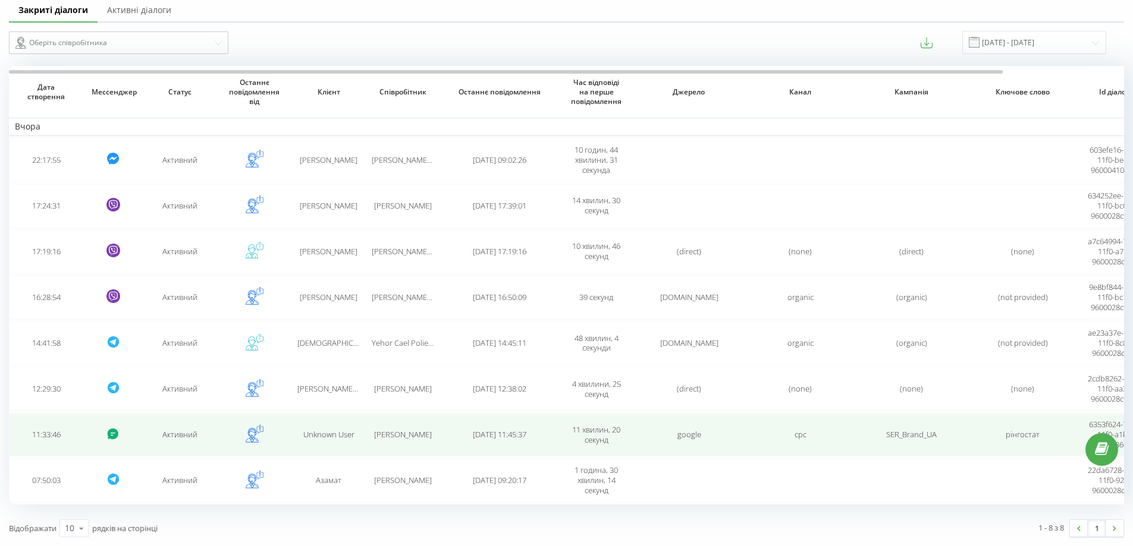
click at [449, 422] on td "[DATE] 11:45:37" at bounding box center [499, 434] width 119 height 43
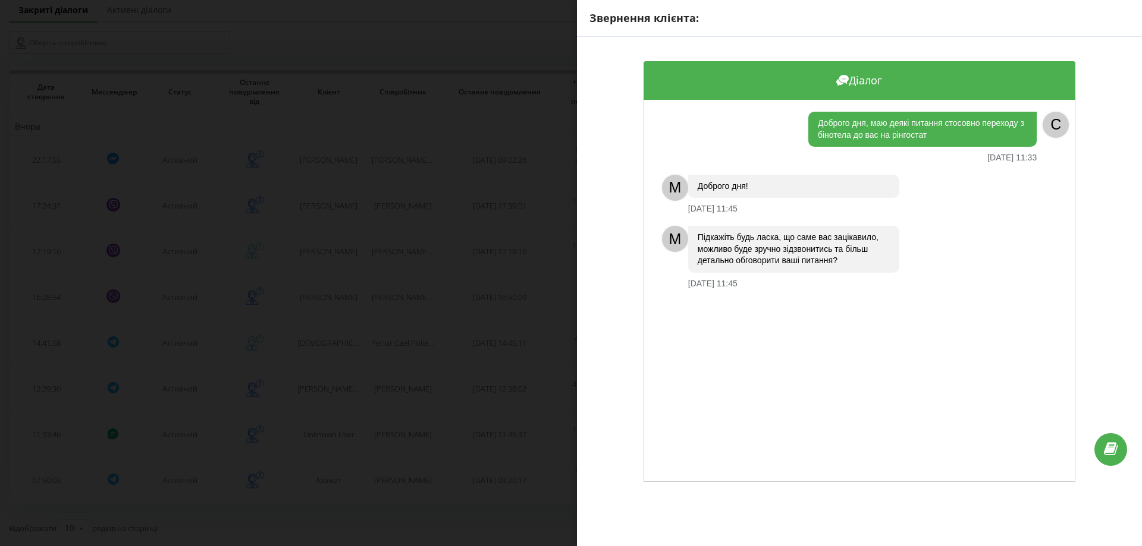
click at [436, 436] on div "Звернення клієнта: Діалог Доброго дня, маю деякі питання стосовно переходу з бі…" at bounding box center [571, 273] width 1142 height 546
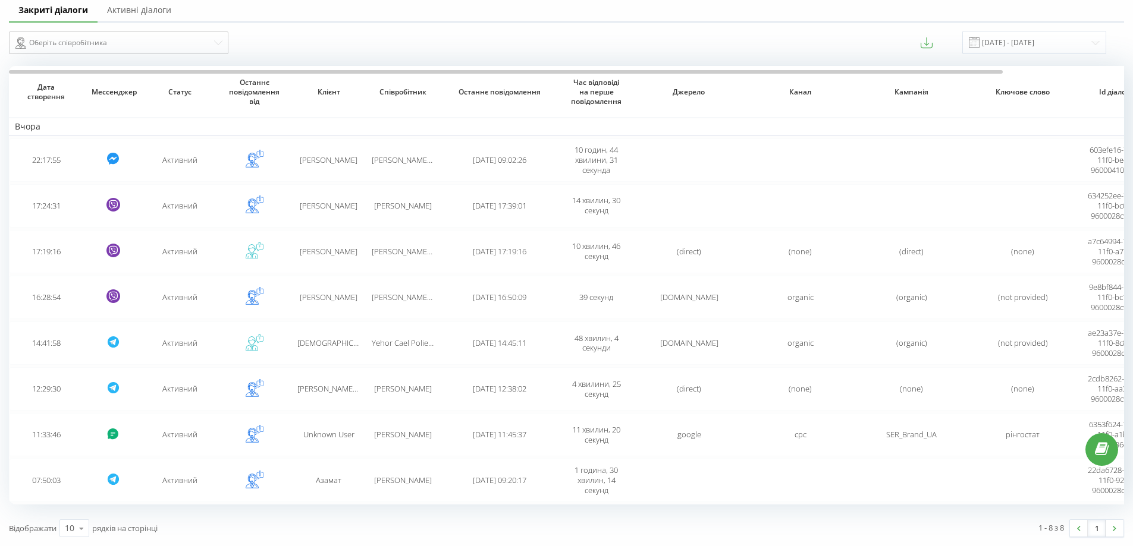
click at [436, 436] on td "[PERSON_NAME]" at bounding box center [403, 434] width 74 height 43
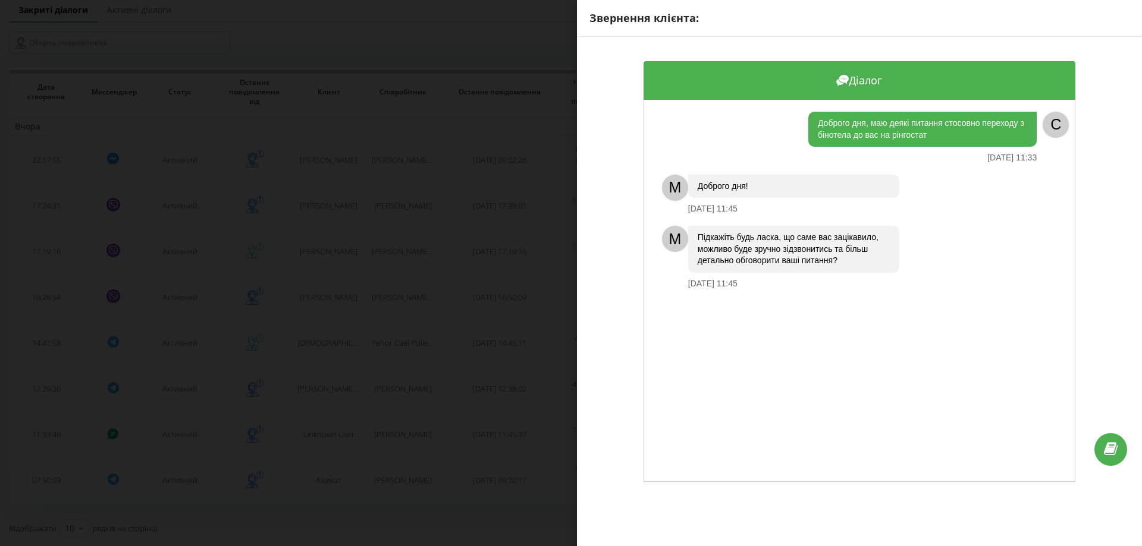
click at [439, 433] on div "Звернення клієнта: Діалог Доброго дня, маю деякі питання стосовно переходу з бі…" at bounding box center [571, 273] width 1142 height 546
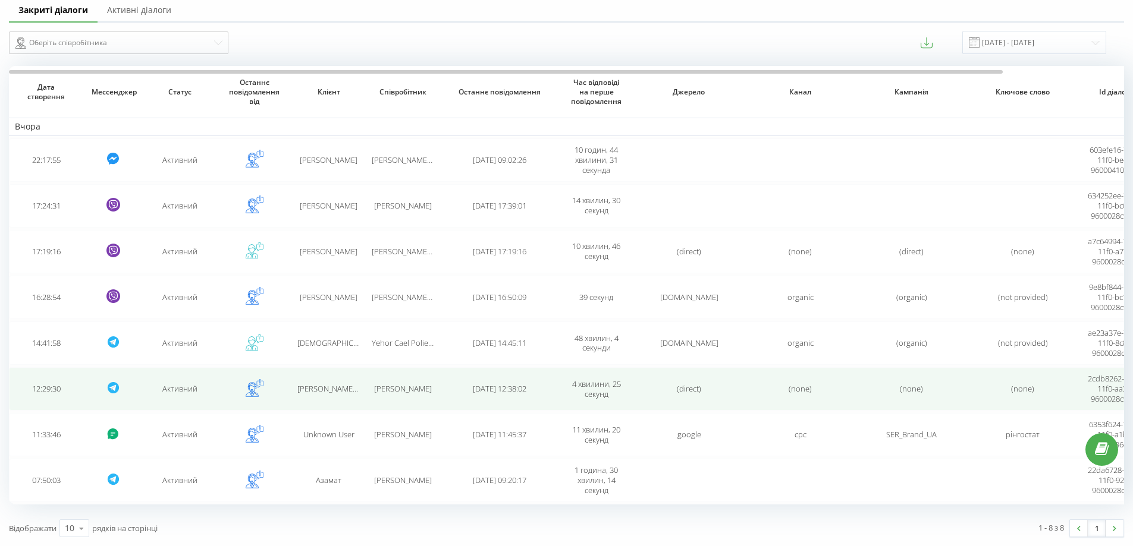
click at [425, 372] on td "[PERSON_NAME]" at bounding box center [403, 388] width 74 height 43
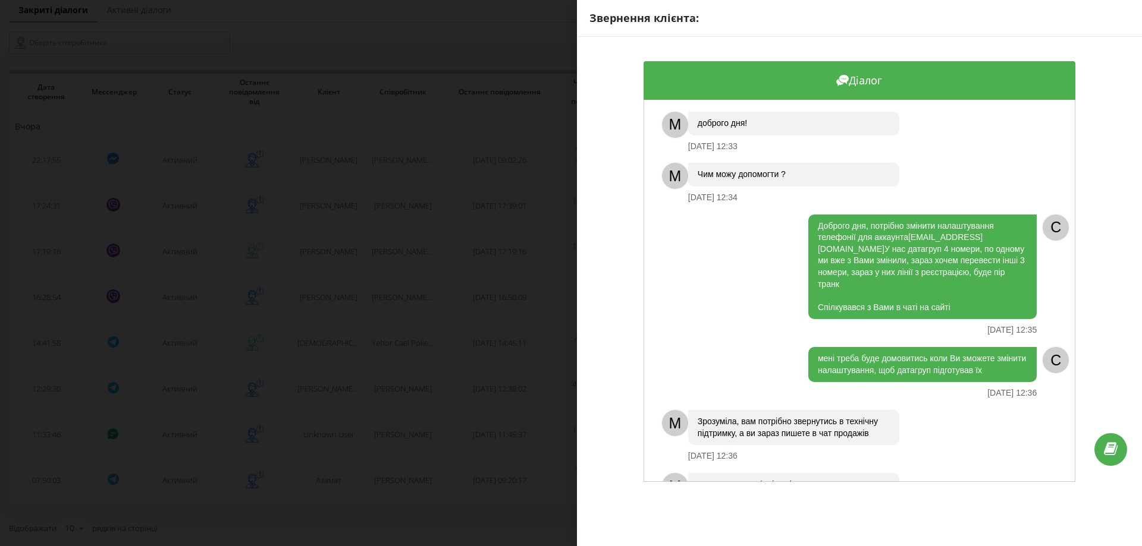
click at [433, 422] on div "Звернення клієнта: Діалог M доброго дня! [DATE] 12:33 M Чим можу допомогти ? [D…" at bounding box center [571, 273] width 1142 height 546
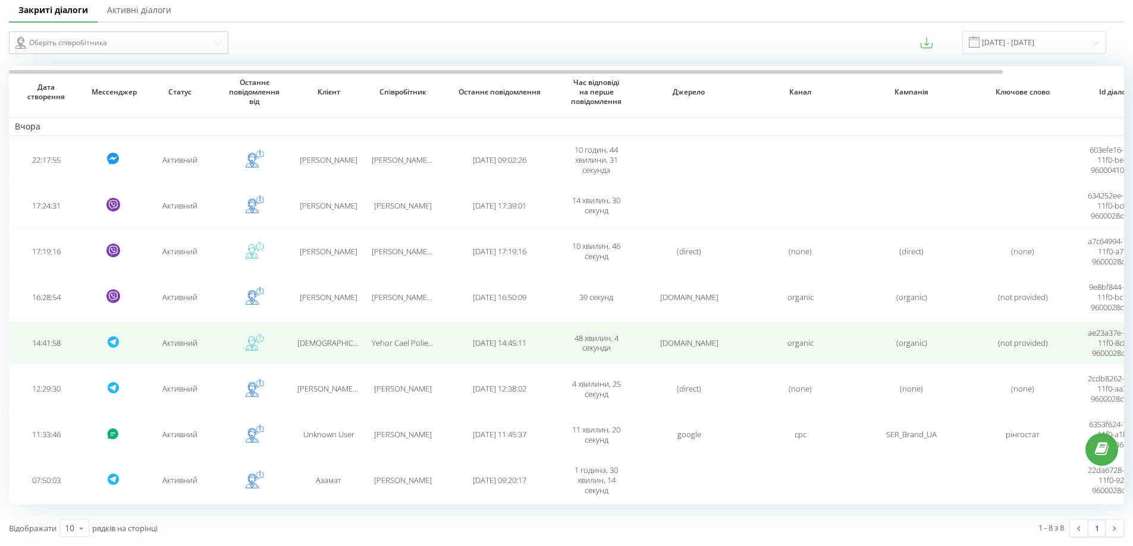
click at [408, 345] on span "Yehor Cael Polieshchuk" at bounding box center [412, 343] width 81 height 11
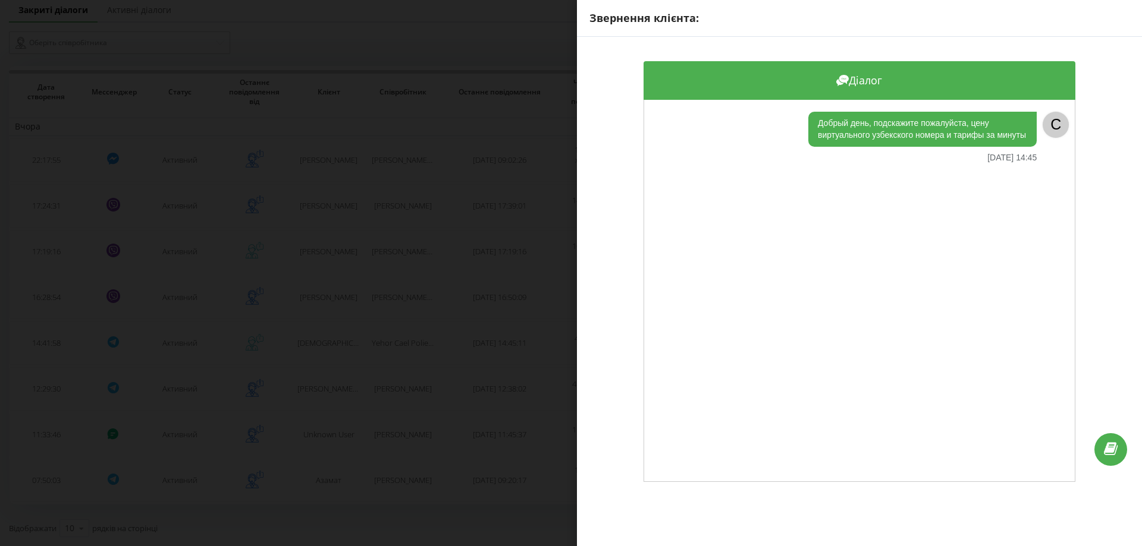
click at [445, 379] on div "Звернення клієнта: Діалог Добрый день, подскажите пожалуйста, цену виртуального…" at bounding box center [571, 273] width 1142 height 546
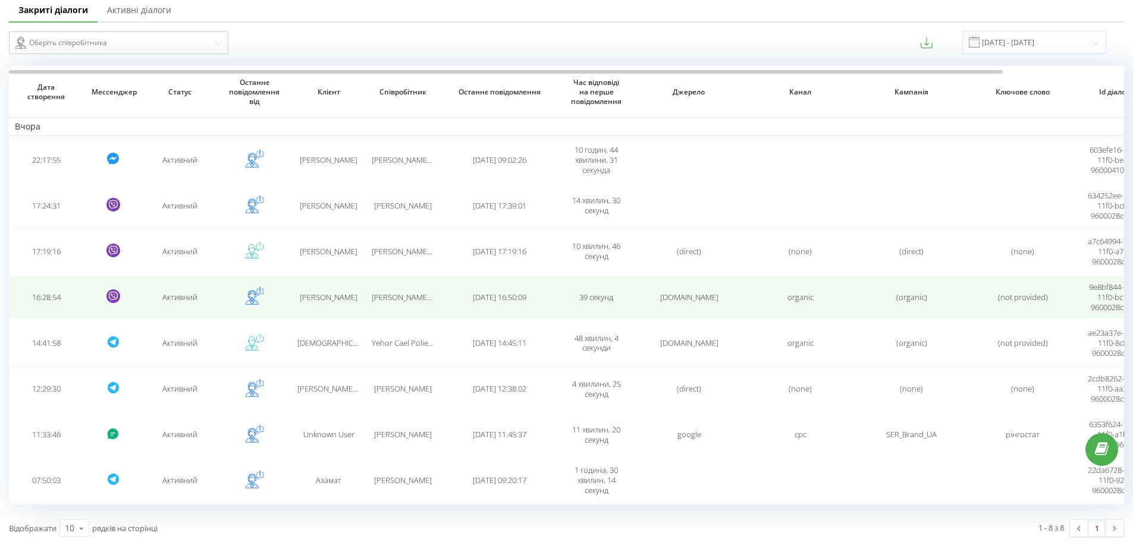
click at [424, 313] on td "[PERSON_NAME] [PERSON_NAME]" at bounding box center [403, 297] width 74 height 43
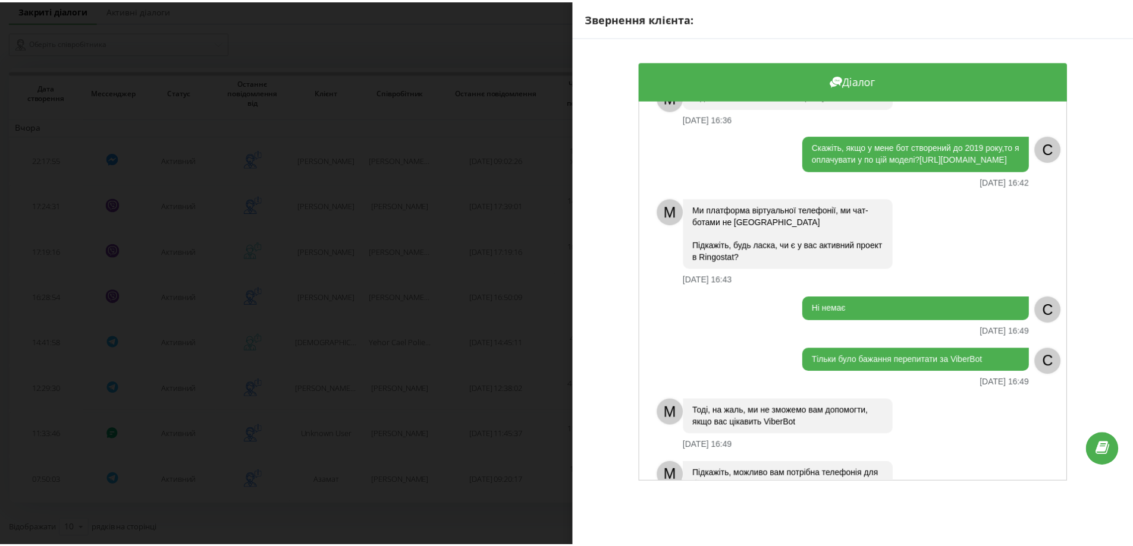
scroll to position [260, 0]
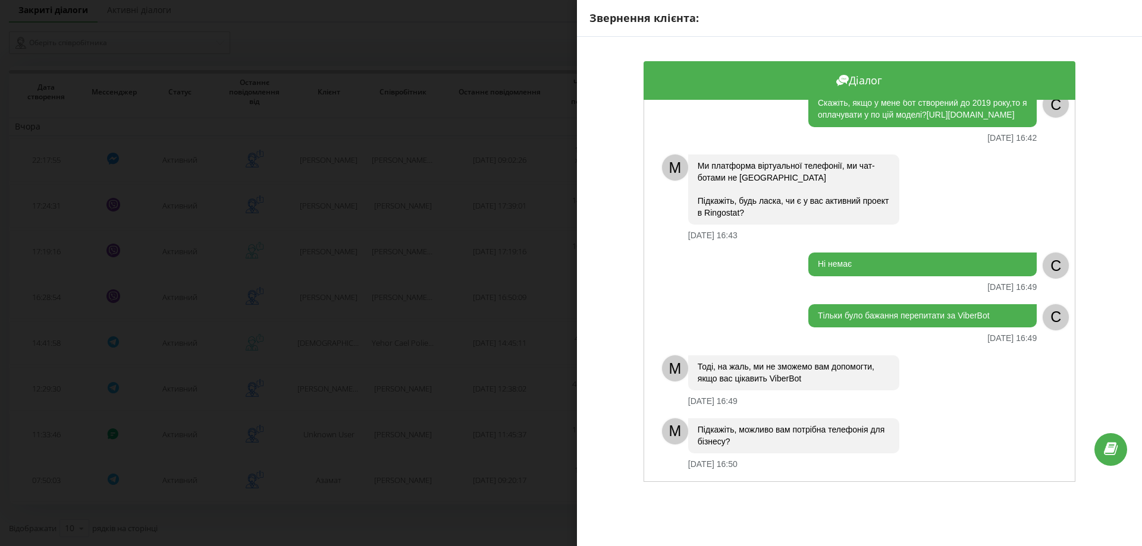
click at [386, 332] on div "Звернення клієнта: Діалог Доброго дня [DATE] 16:29 C M Добрий день! [DATE] 16:2…" at bounding box center [571, 273] width 1142 height 546
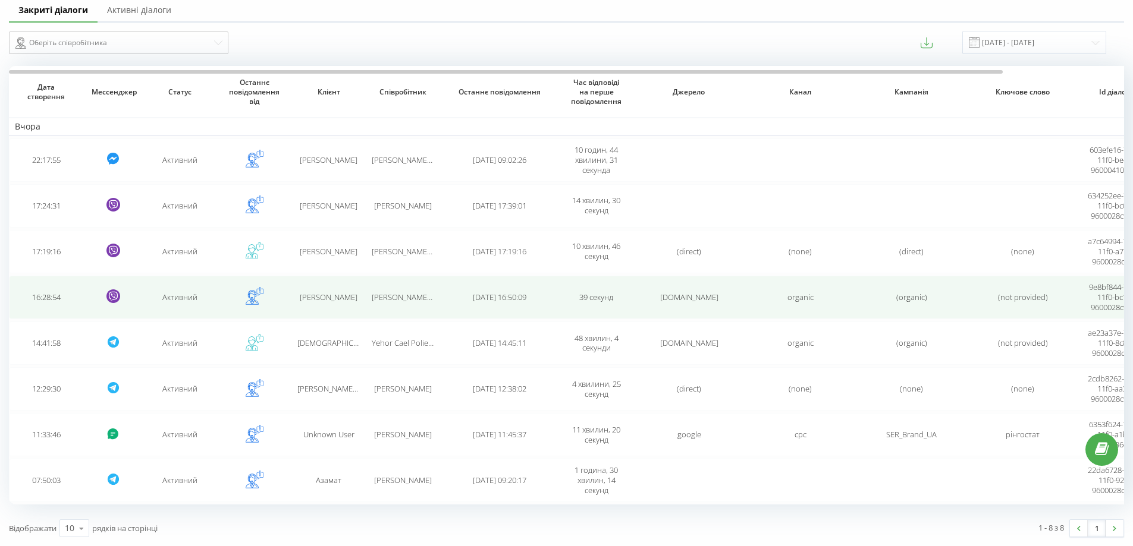
click at [411, 294] on span "[PERSON_NAME] [PERSON_NAME]" at bounding box center [430, 297] width 117 height 11
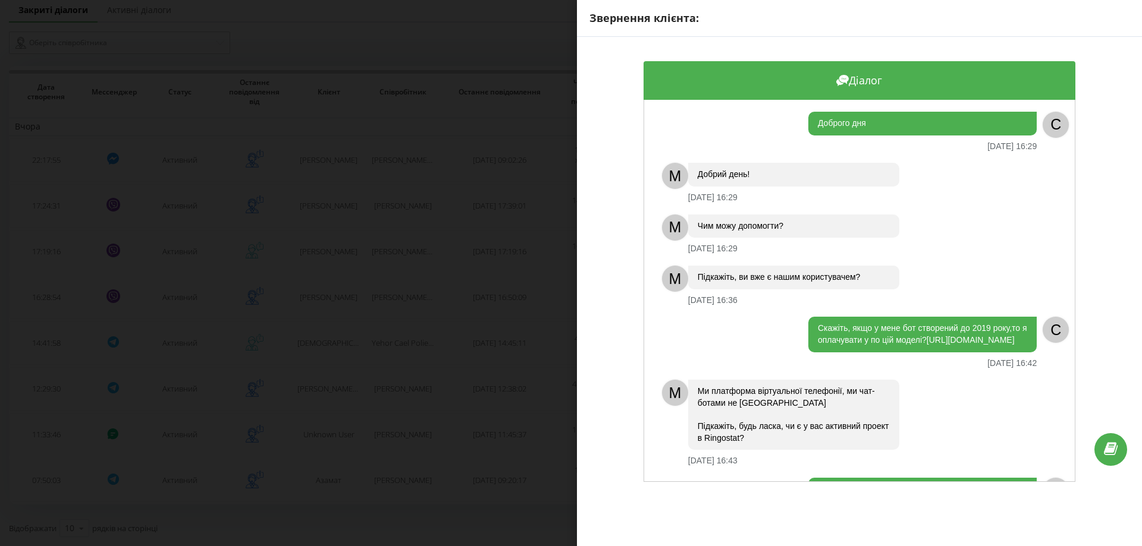
click at [433, 298] on div "Звернення клієнта: Діалог Доброго дня [DATE] 16:29 C M Добрий день! [DATE] 16:2…" at bounding box center [571, 273] width 1142 height 546
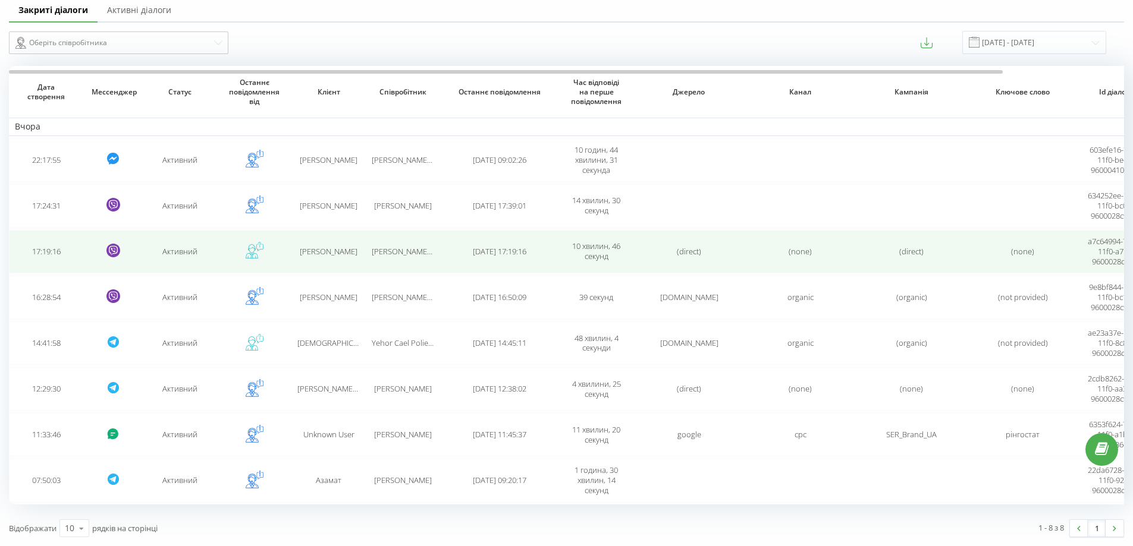
click at [429, 259] on td "[PERSON_NAME] [PERSON_NAME]" at bounding box center [403, 251] width 74 height 43
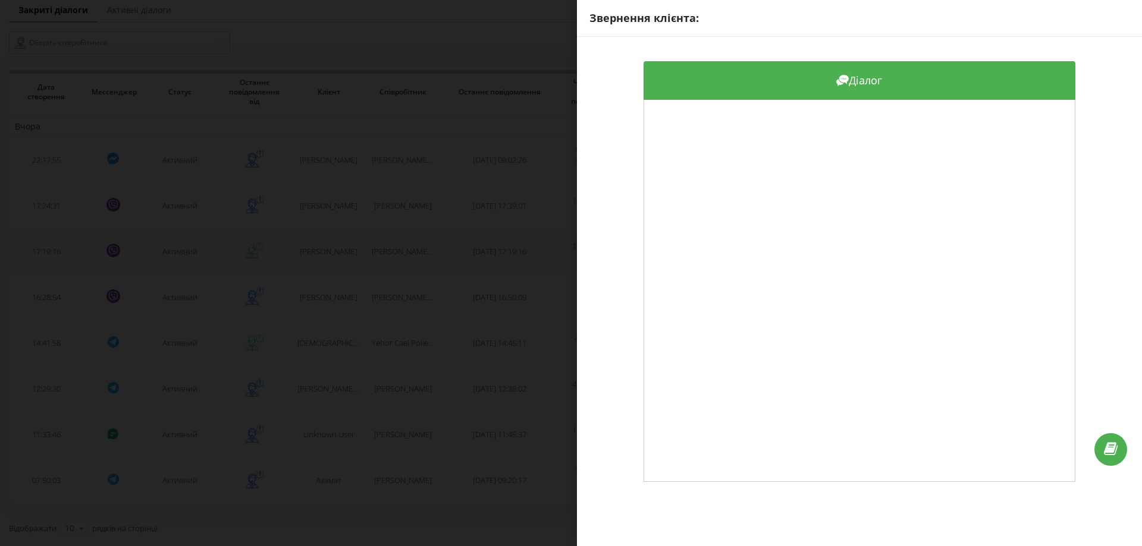
click at [429, 259] on div "Звернення клієнта: Діалог" at bounding box center [571, 273] width 1142 height 546
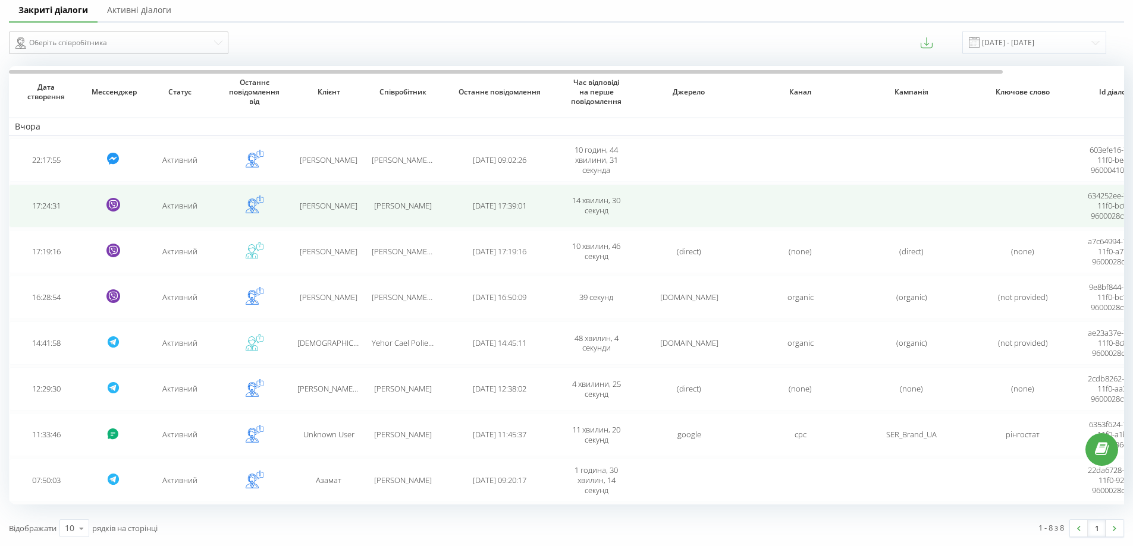
click at [454, 213] on td "[DATE] 17:39:01" at bounding box center [499, 205] width 119 height 43
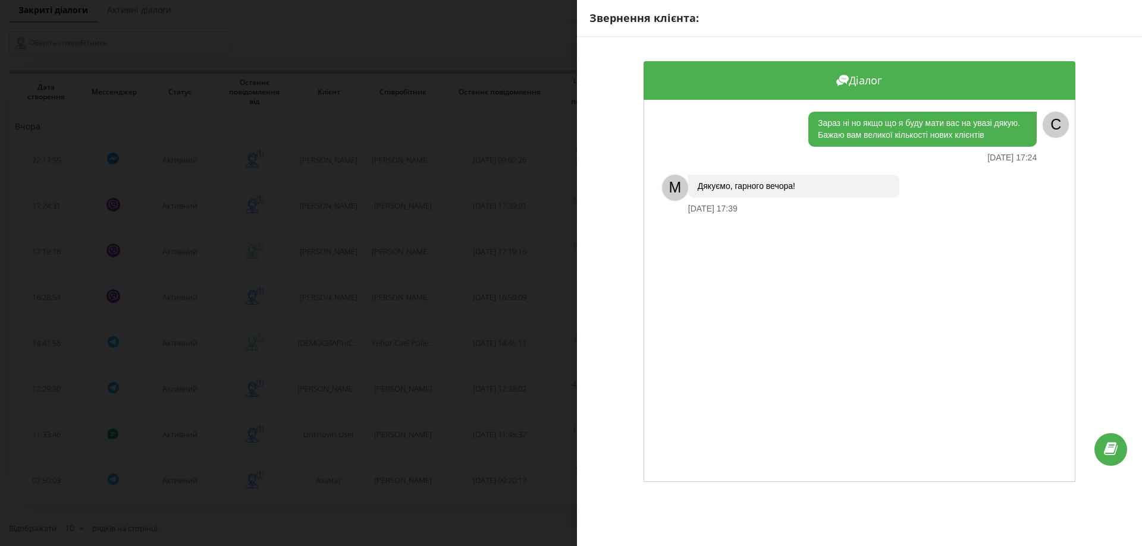
click at [453, 213] on div "Звернення клієнта: Діалог Зараз ні но якщо що я буду мати вас на увазі дякую. Б…" at bounding box center [571, 273] width 1142 height 546
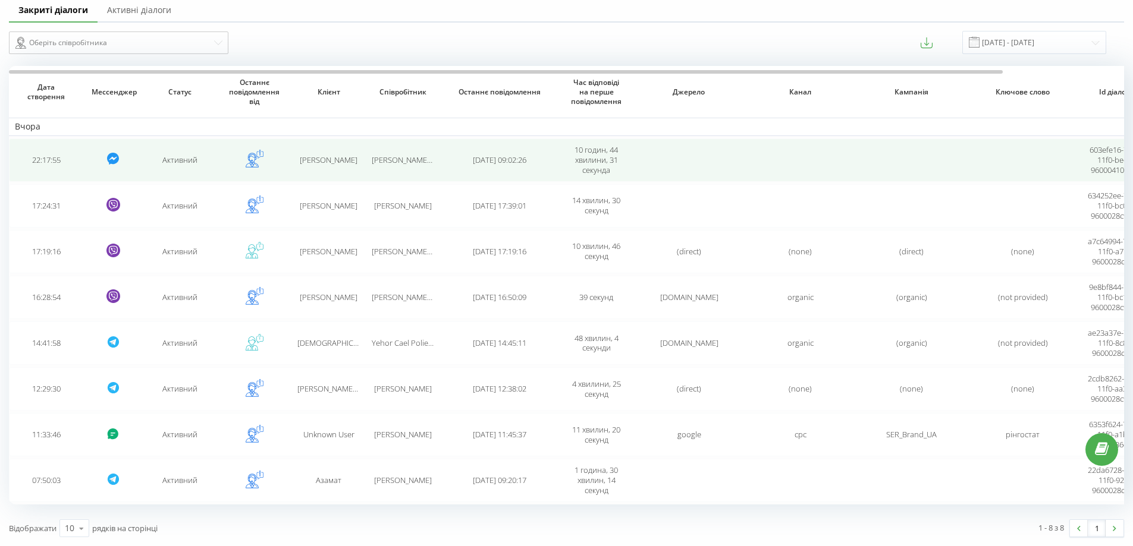
click at [445, 166] on td "[DATE] 09:02:26" at bounding box center [499, 160] width 119 height 43
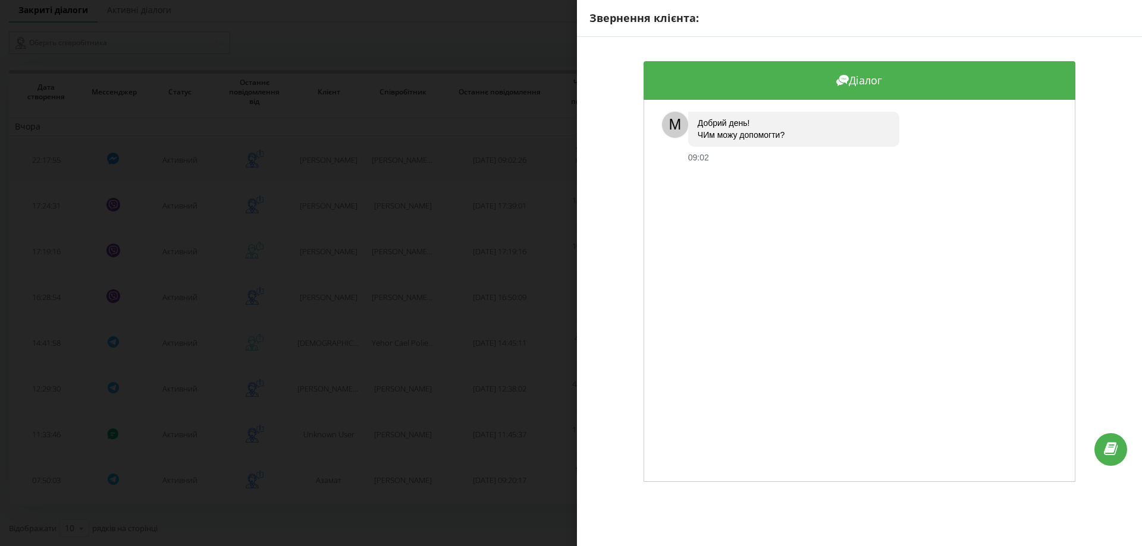
click at [445, 166] on div "Звернення клієнта: Діалог M Добрий день! ЧИм можу допомогти? 09:02" at bounding box center [571, 273] width 1142 height 546
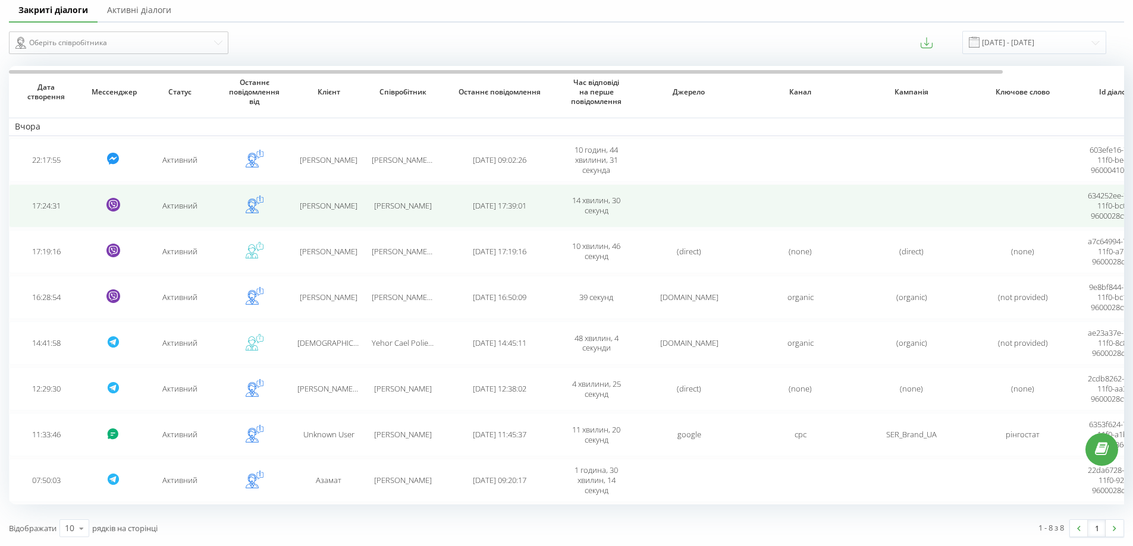
click at [440, 206] on td "[DATE] 17:39:01" at bounding box center [499, 205] width 119 height 43
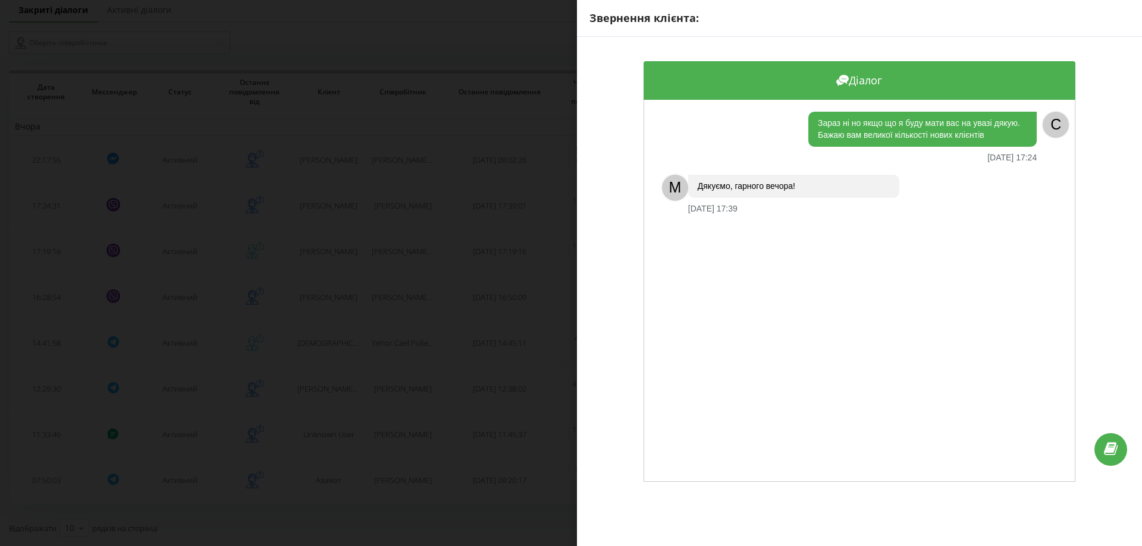
click at [430, 212] on div "Звернення клієнта: Діалог Зараз ні но якщо що я буду мати вас на увазі дякую. Б…" at bounding box center [571, 273] width 1142 height 546
